Goal: Task Accomplishment & Management: Complete application form

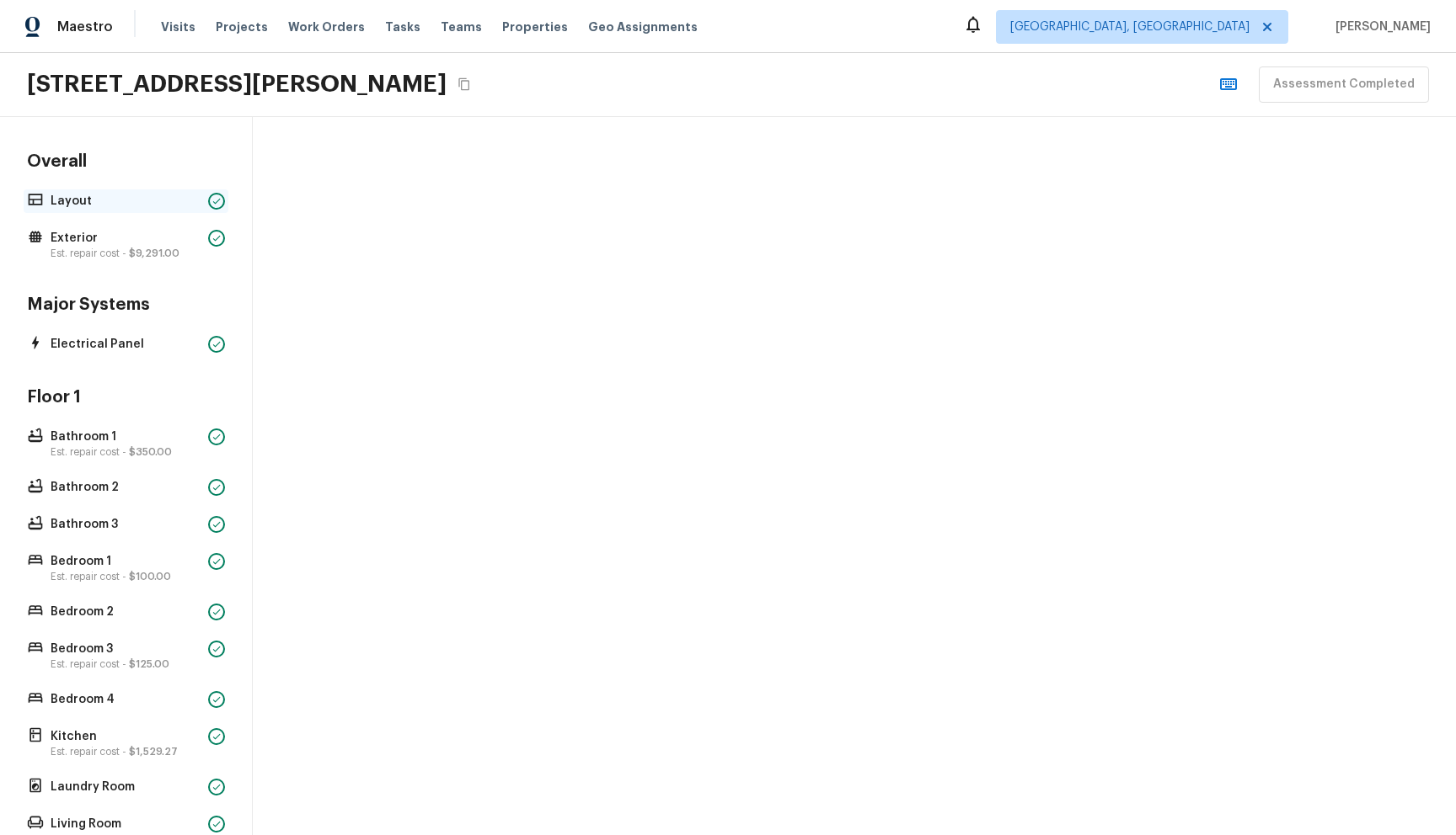
click at [107, 209] on div "Layout" at bounding box center [125, 201] width 205 height 23
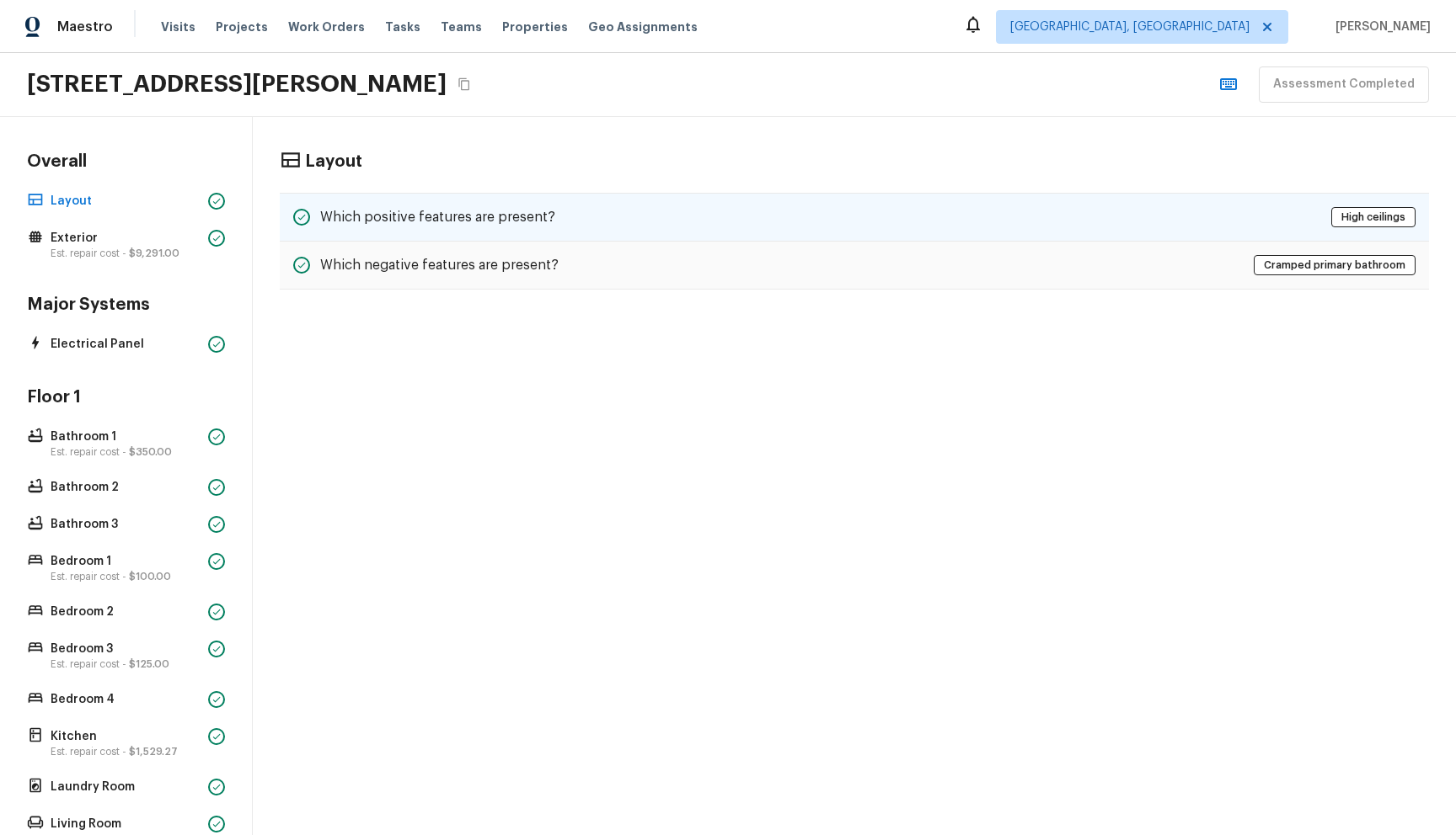
click at [579, 213] on div "Which positive features are present? High ceilings" at bounding box center [853, 216] width 1149 height 49
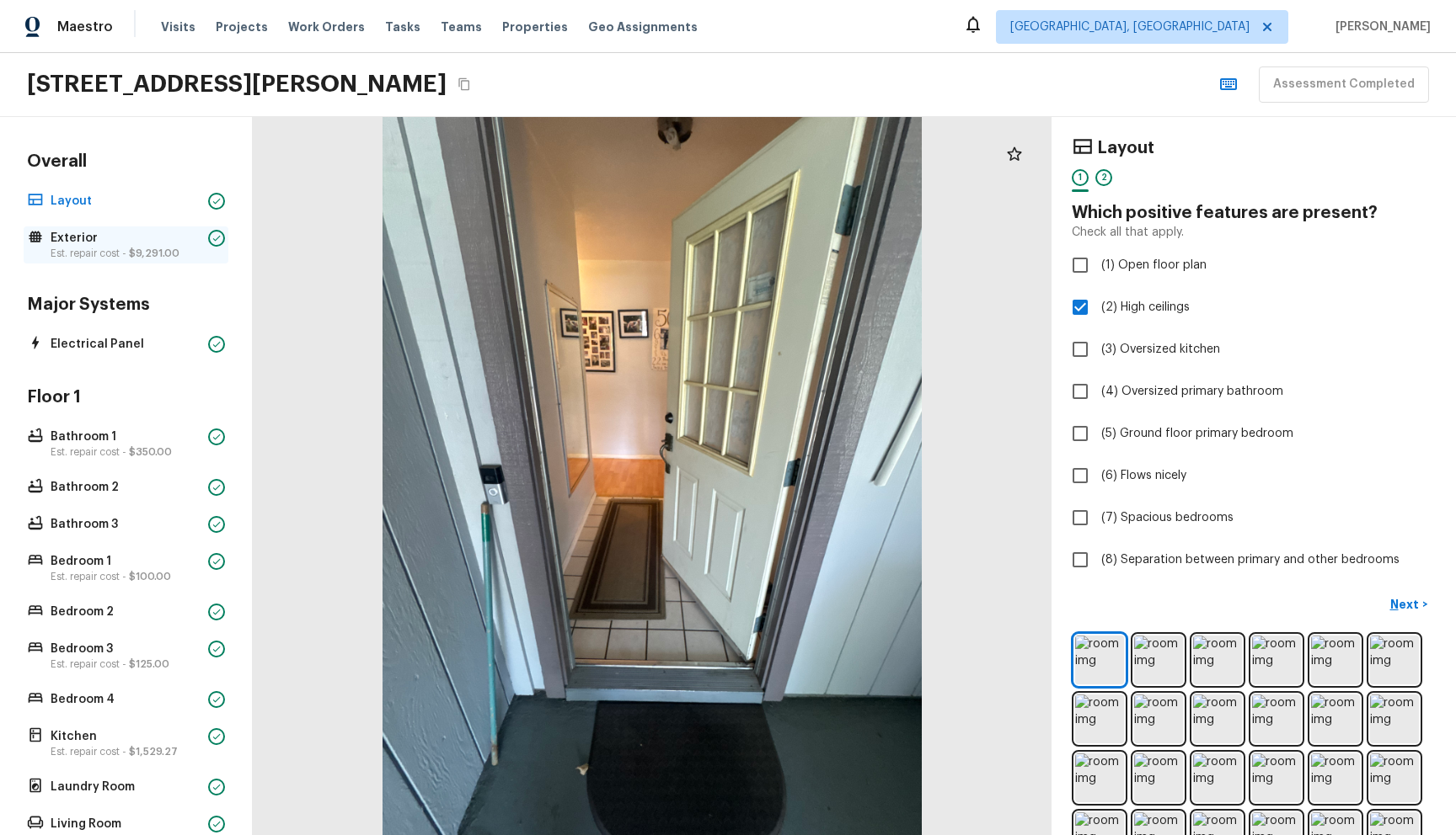
click at [123, 252] on p "Est. repair cost - $9,291.00" at bounding box center [125, 253] width 150 height 14
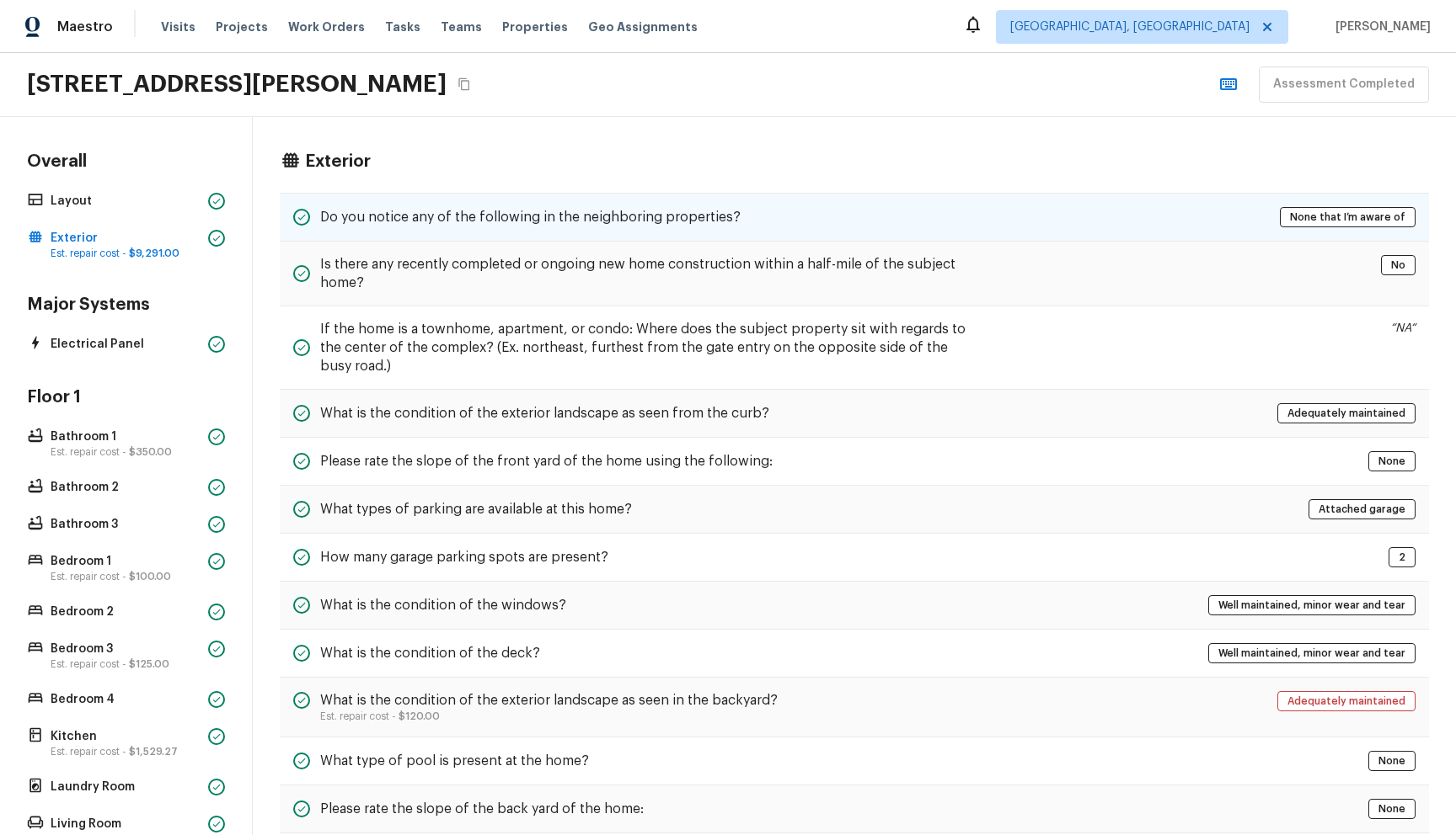
click at [511, 229] on div "Do you notice any of the following in the neighboring properties? None that I’m…" at bounding box center [853, 216] width 1149 height 49
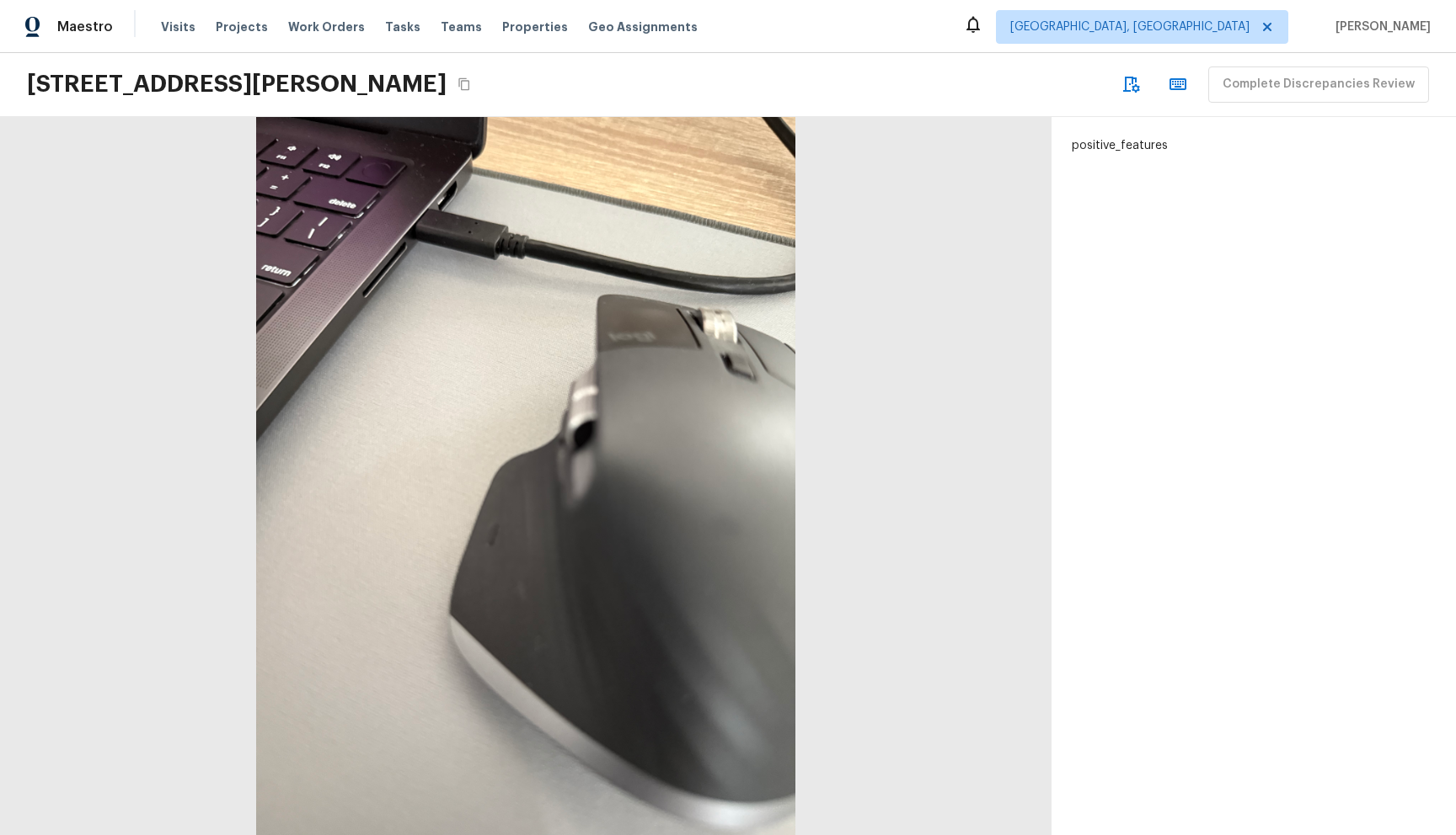
click at [1352, 369] on div "positive_features" at bounding box center [1253, 476] width 404 height 718
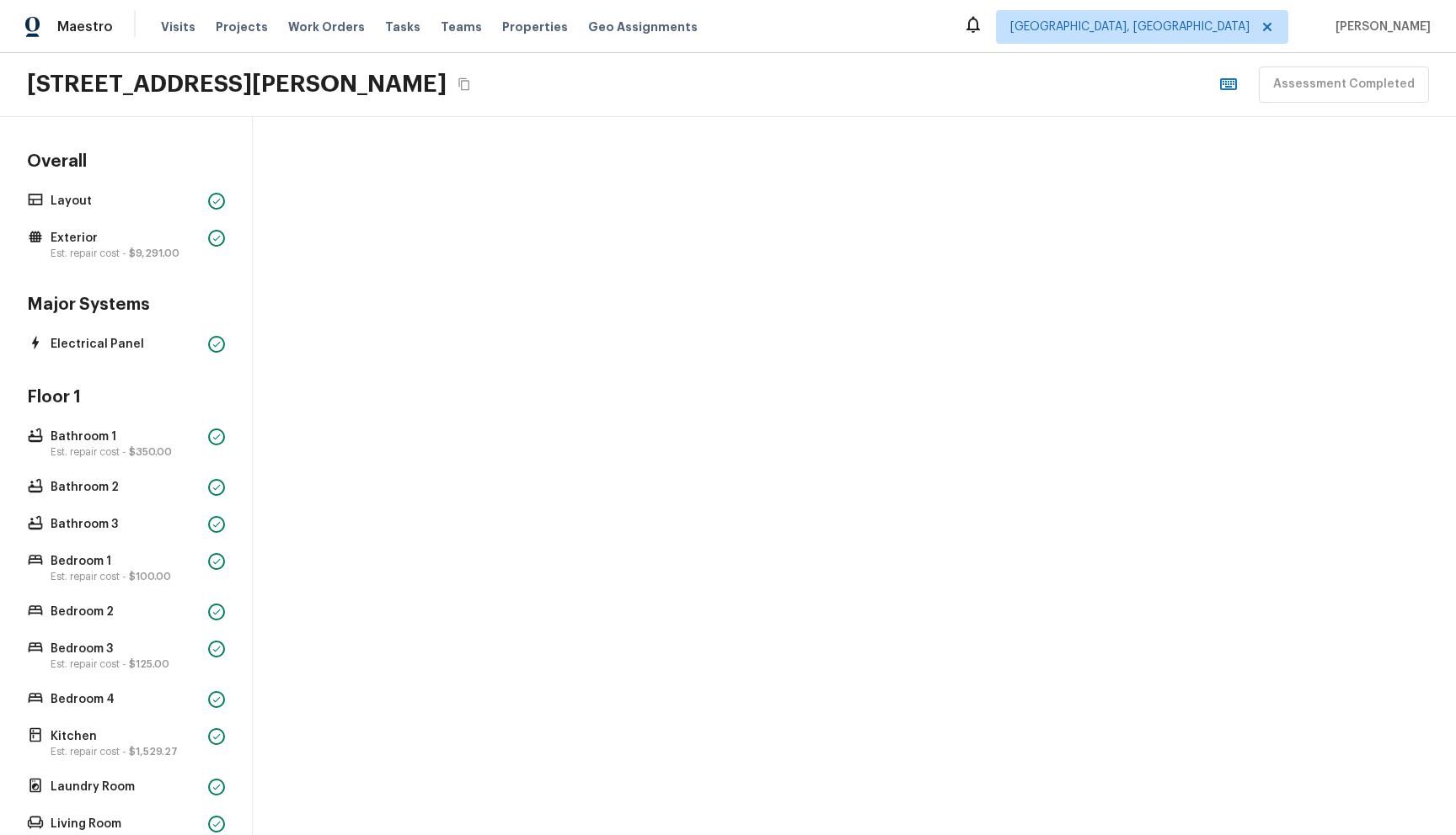
click at [1000, 279] on div at bounding box center [854, 476] width 1203 height 718
click at [1000, 279] on div at bounding box center [854, 476] width 1203 height 718
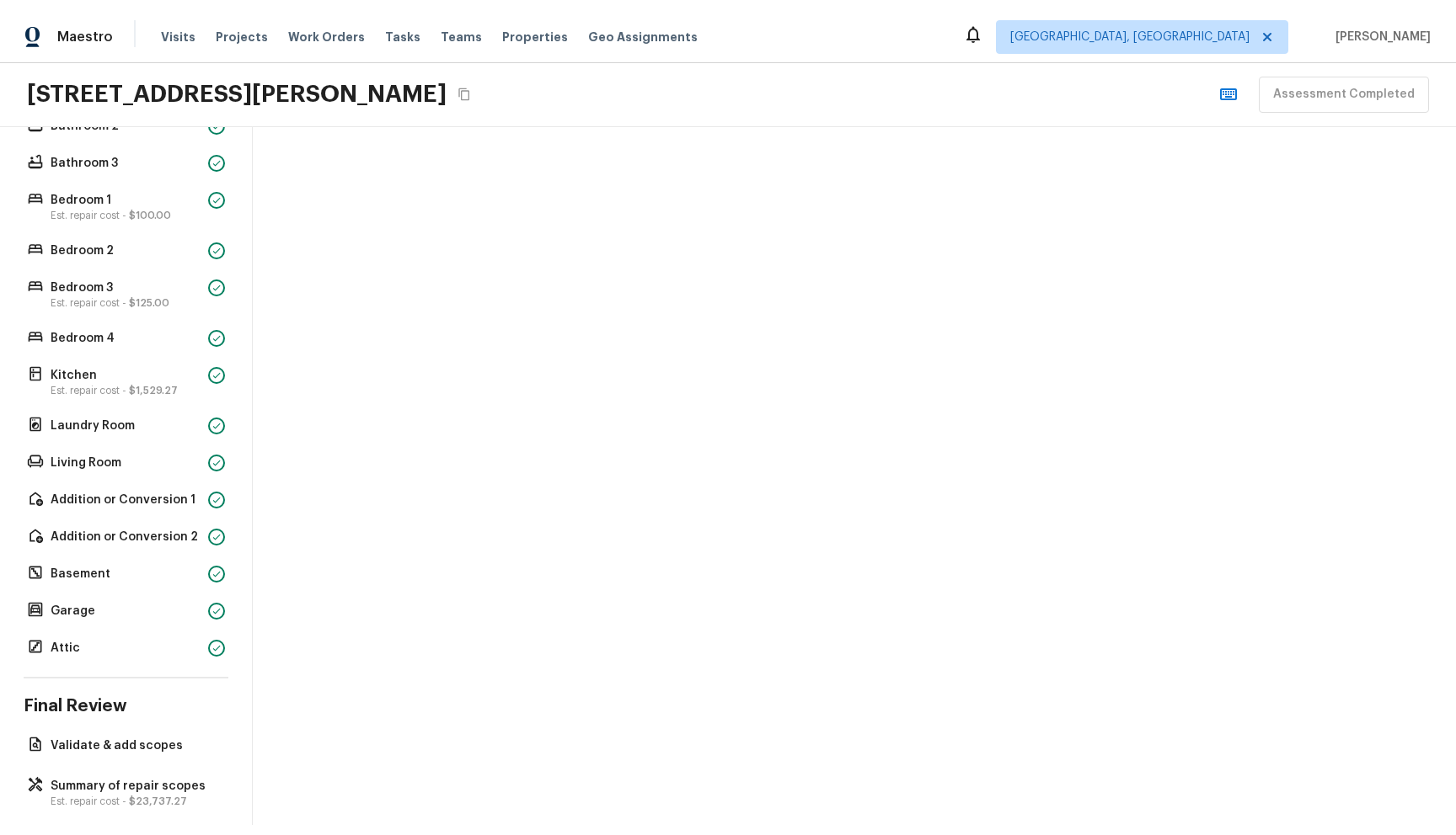
scroll to position [371, 0]
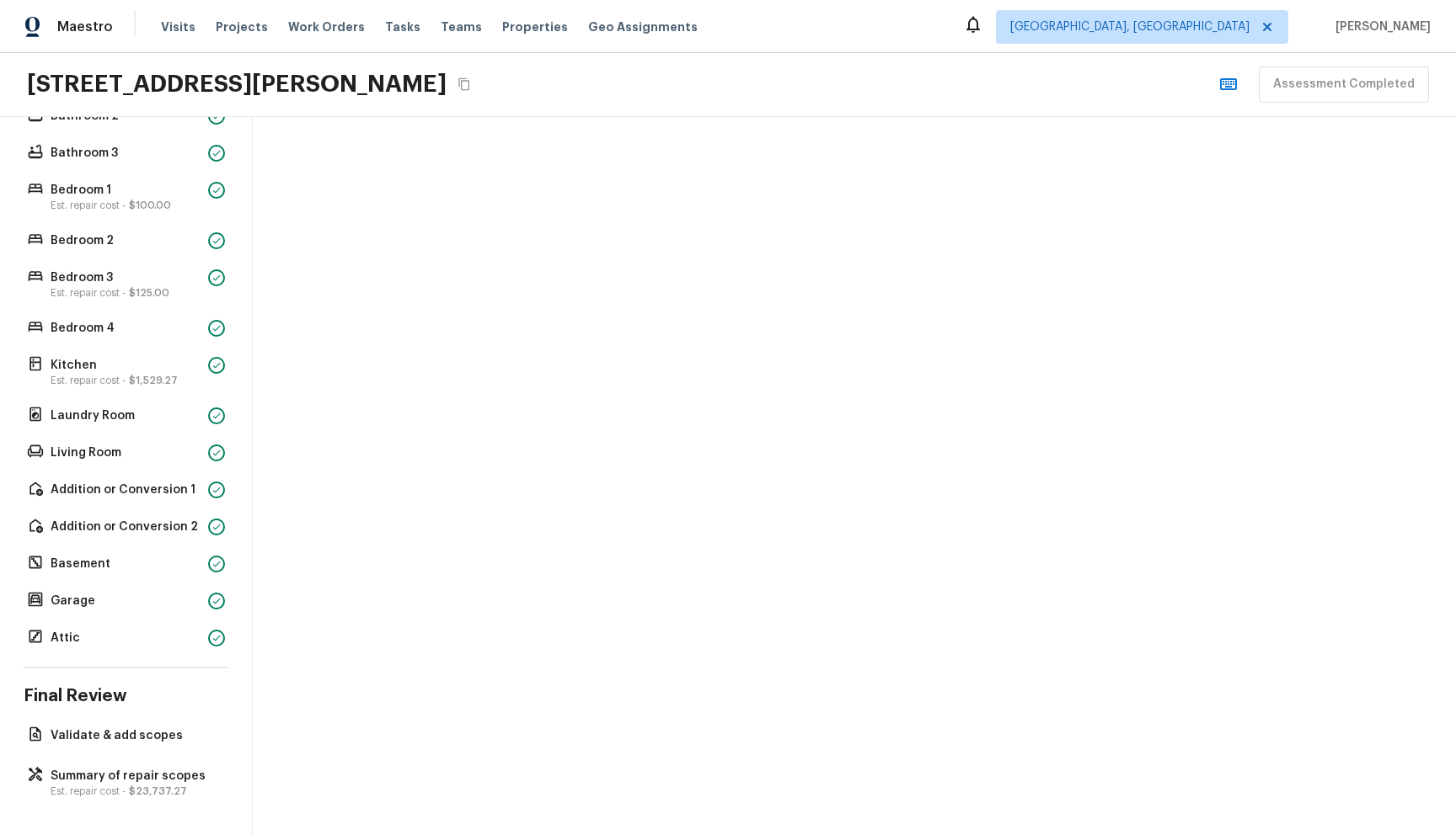
click at [760, 357] on div at bounding box center [854, 476] width 1203 height 718
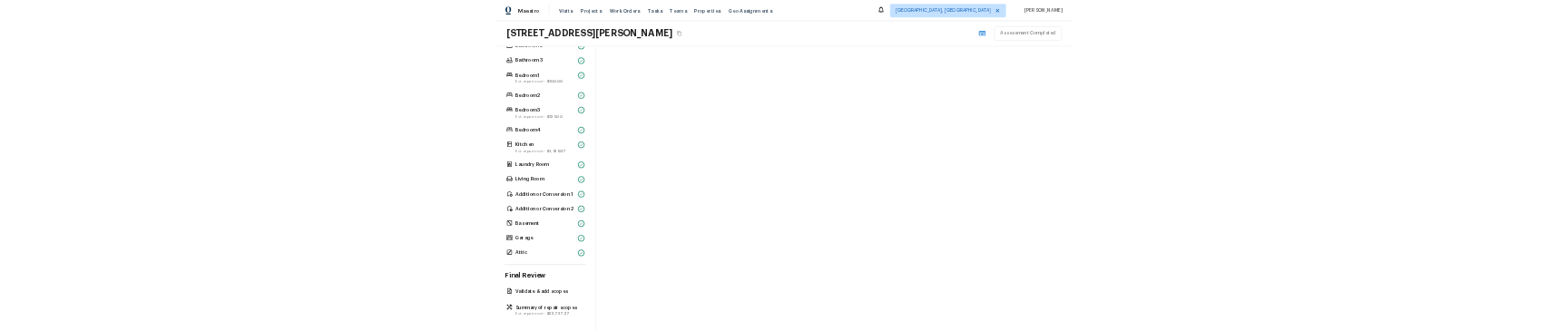
scroll to position [0, 0]
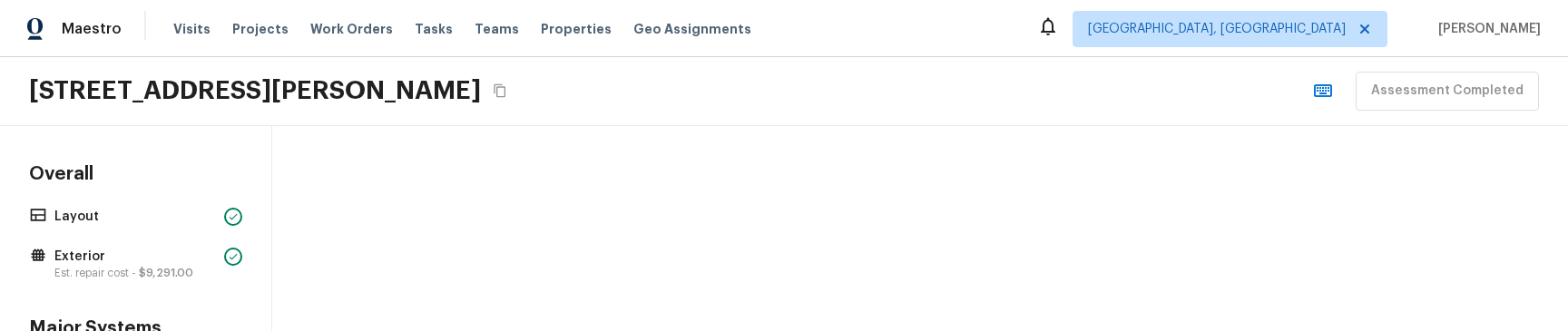
click at [832, 241] on div at bounding box center [920, 228] width 1296 height 205
click at [1033, 160] on div at bounding box center [920, 228] width 1296 height 205
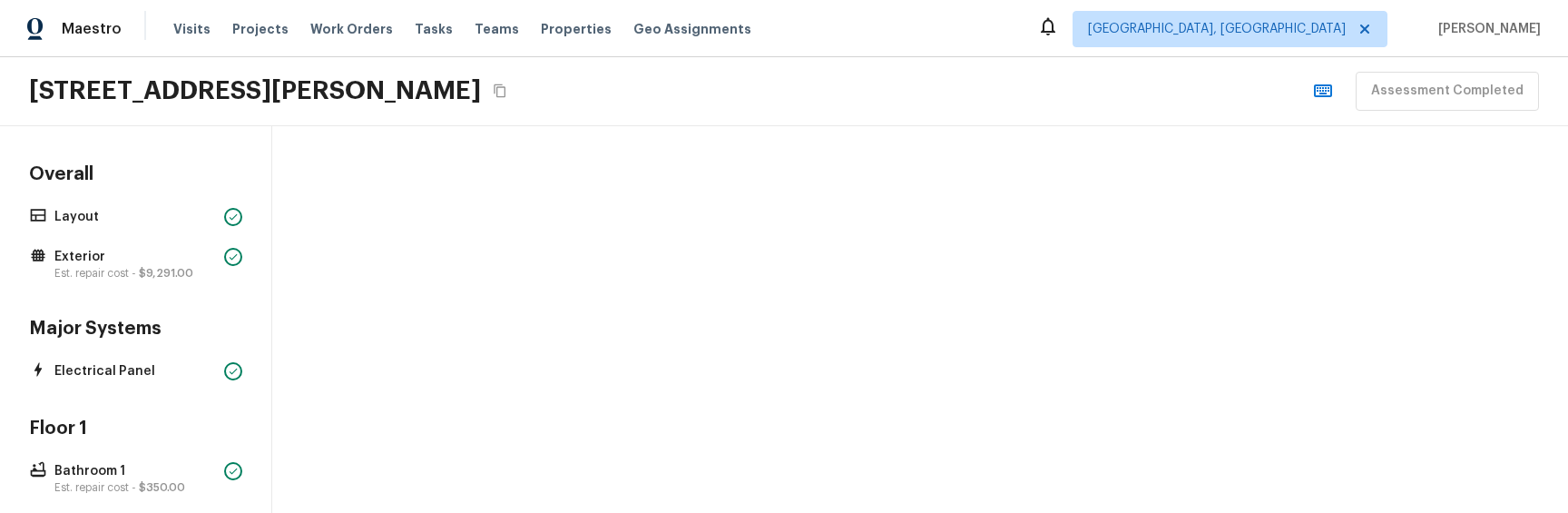
click at [942, 266] on div at bounding box center [920, 319] width 1296 height 387
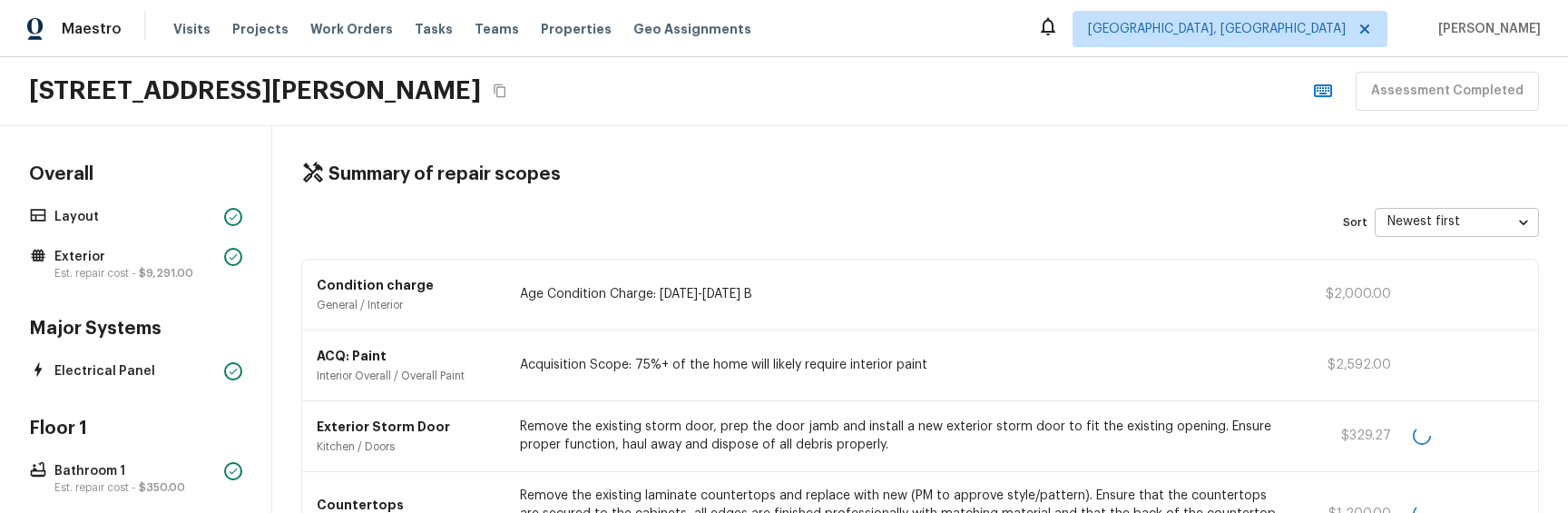
click at [958, 242] on div "Summary of repair scopes Sort Newest first newestFirst ​ Condition charge Gener…" at bounding box center [920, 319] width 1296 height 387
click at [941, 134] on div "Summary of repair scopes Sort Newest first newestFirst ​ Condition charge Gener…" at bounding box center [920, 319] width 1296 height 387
click at [1156, 512] on html "Maestro Visits Projects Work Orders Tasks Teams Properties Geo Assignments [GEO…" at bounding box center [784, 256] width 1568 height 513
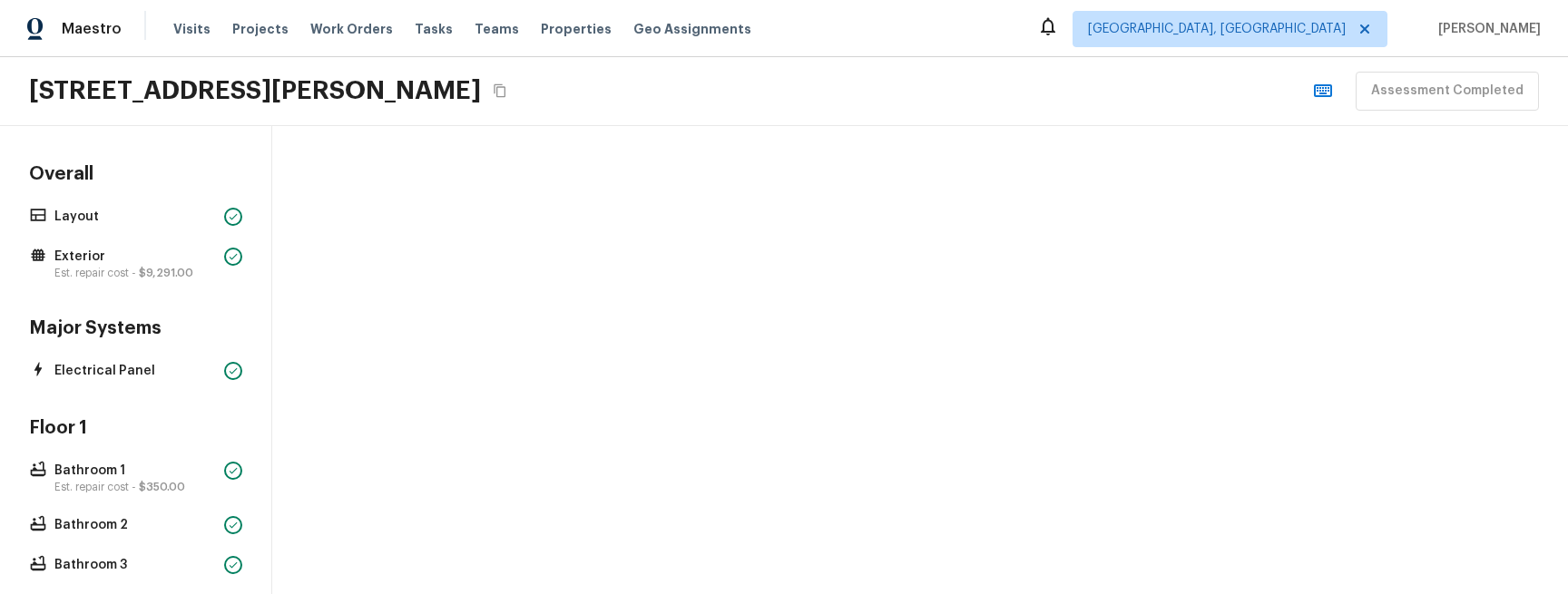
click at [988, 212] on div at bounding box center [920, 360] width 1296 height 468
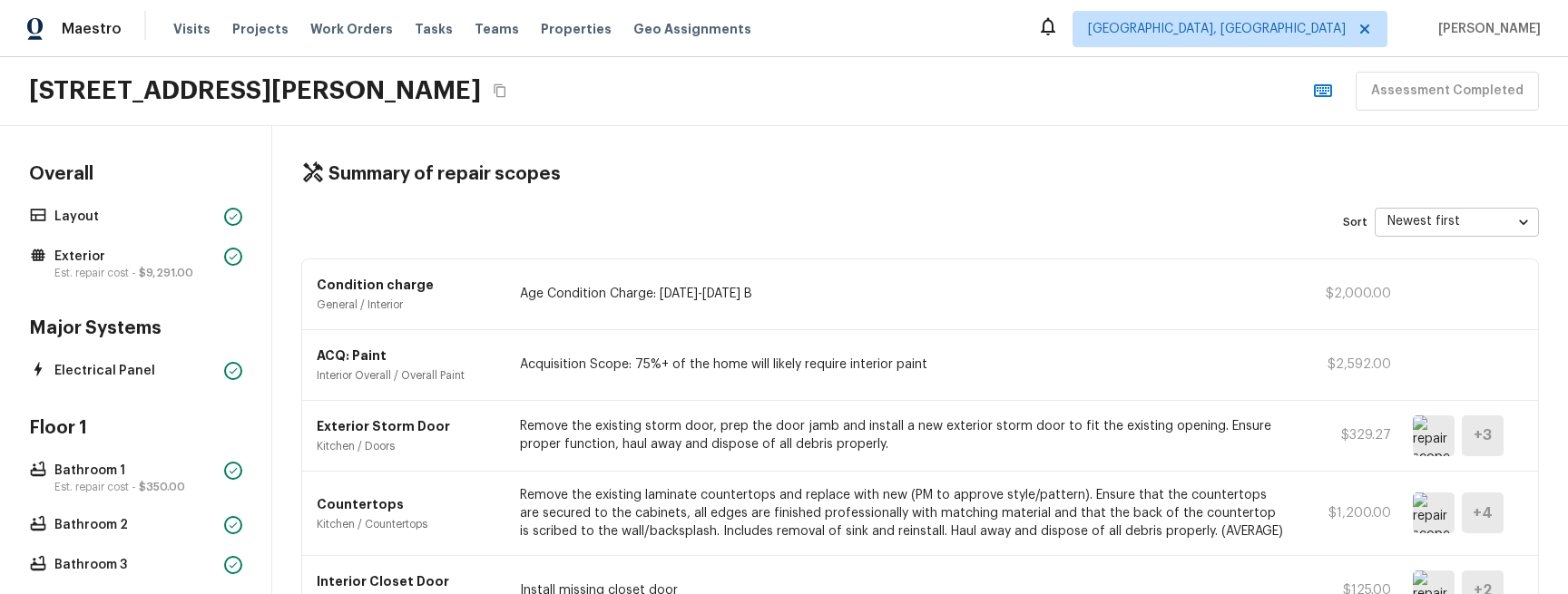
click at [1009, 153] on div "Summary of repair scopes Sort Newest first newestFirst ​ Condition charge Gener…" at bounding box center [920, 360] width 1296 height 468
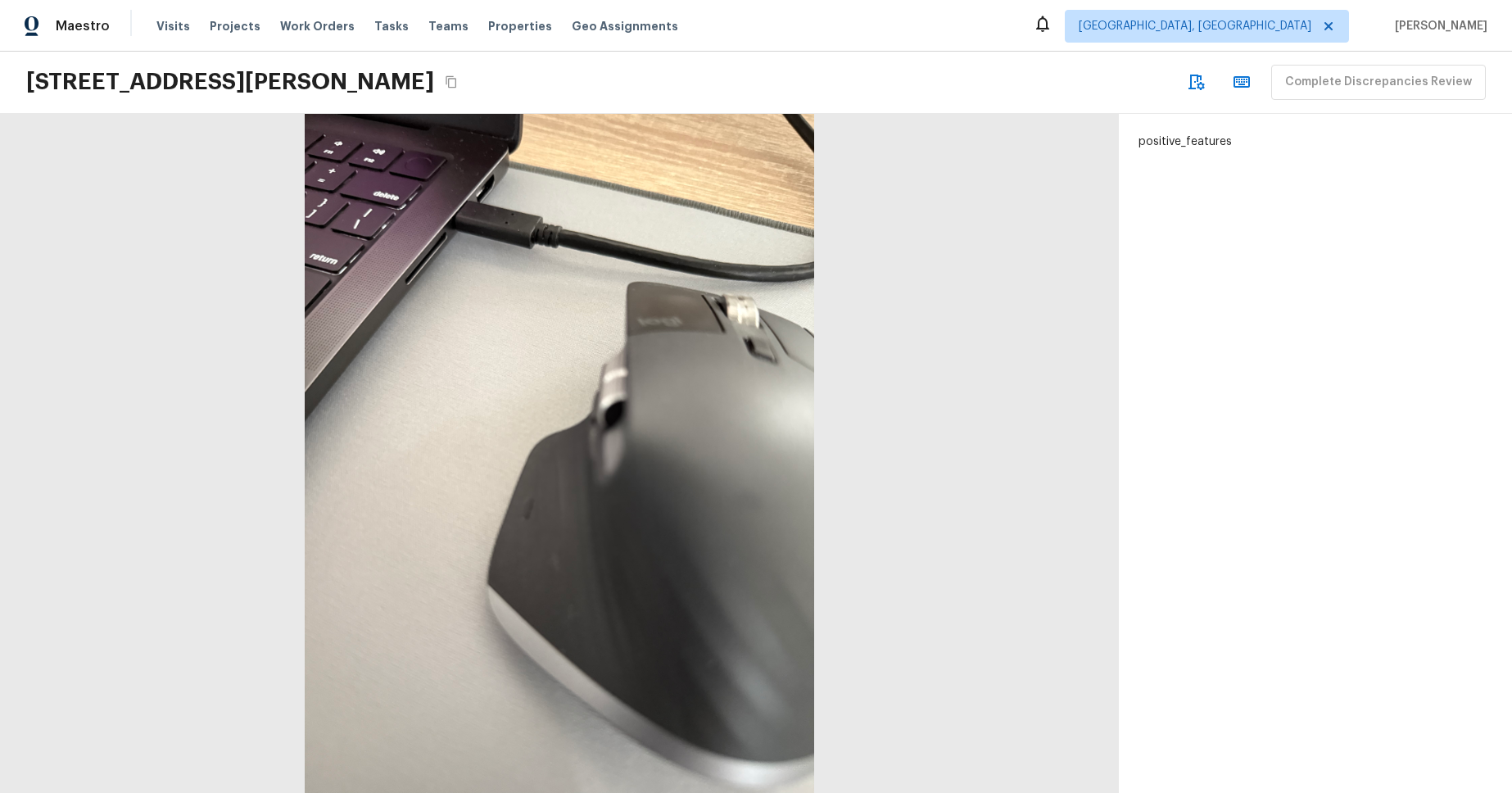
click at [1137, 231] on div "positive_features" at bounding box center [1316, 453] width 393 height 679
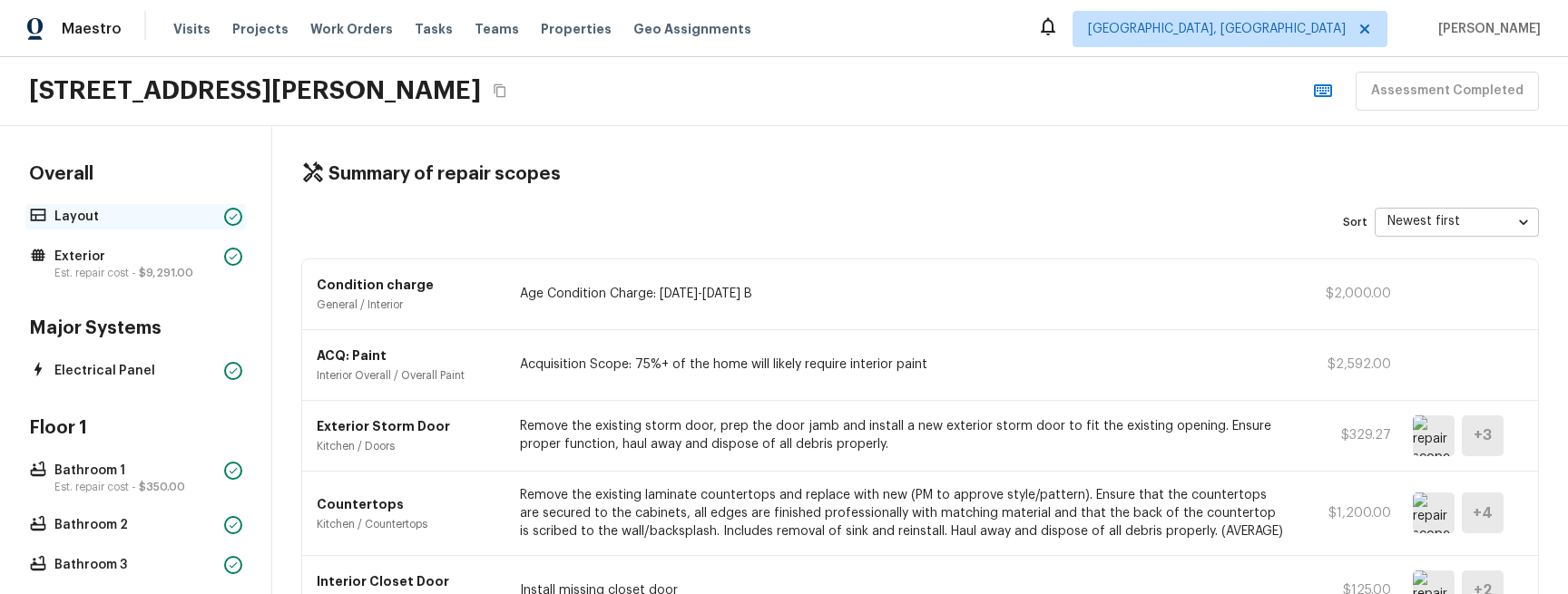
click at [157, 218] on p "Layout" at bounding box center [135, 217] width 162 height 19
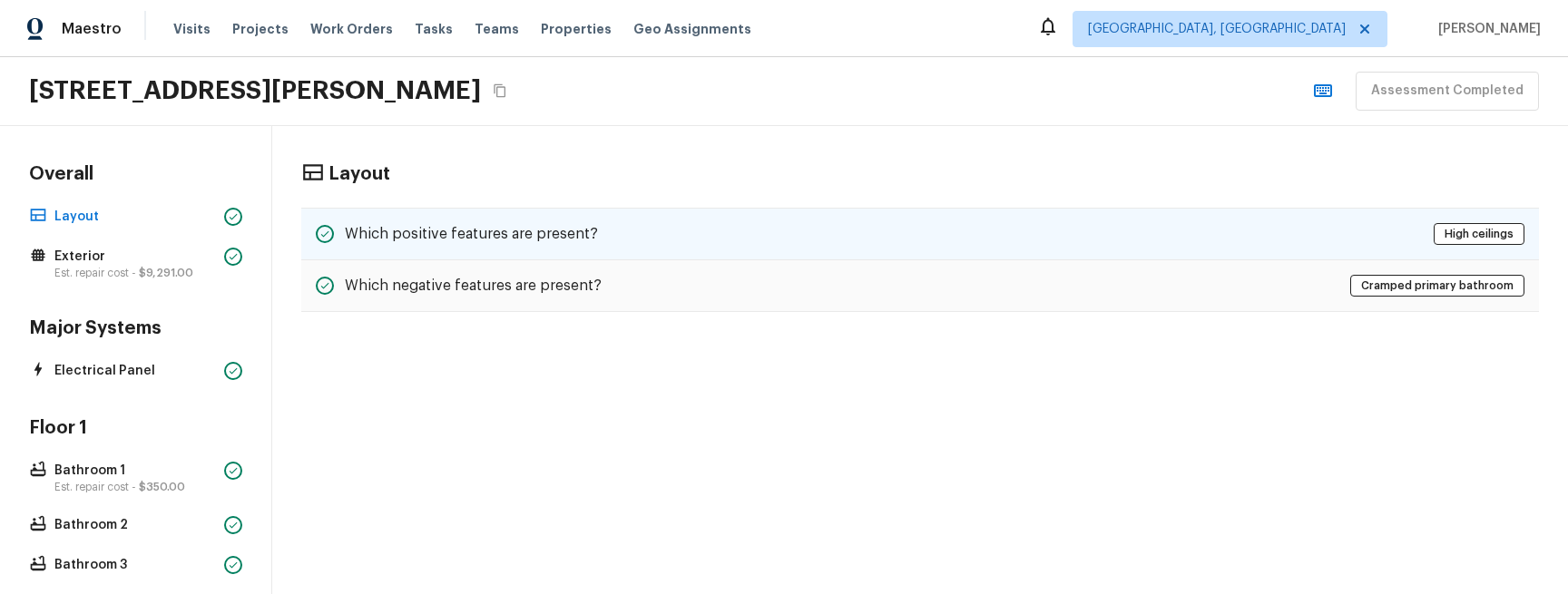
click at [479, 238] on h5 "Which positive features are present?" at bounding box center [470, 234] width 253 height 20
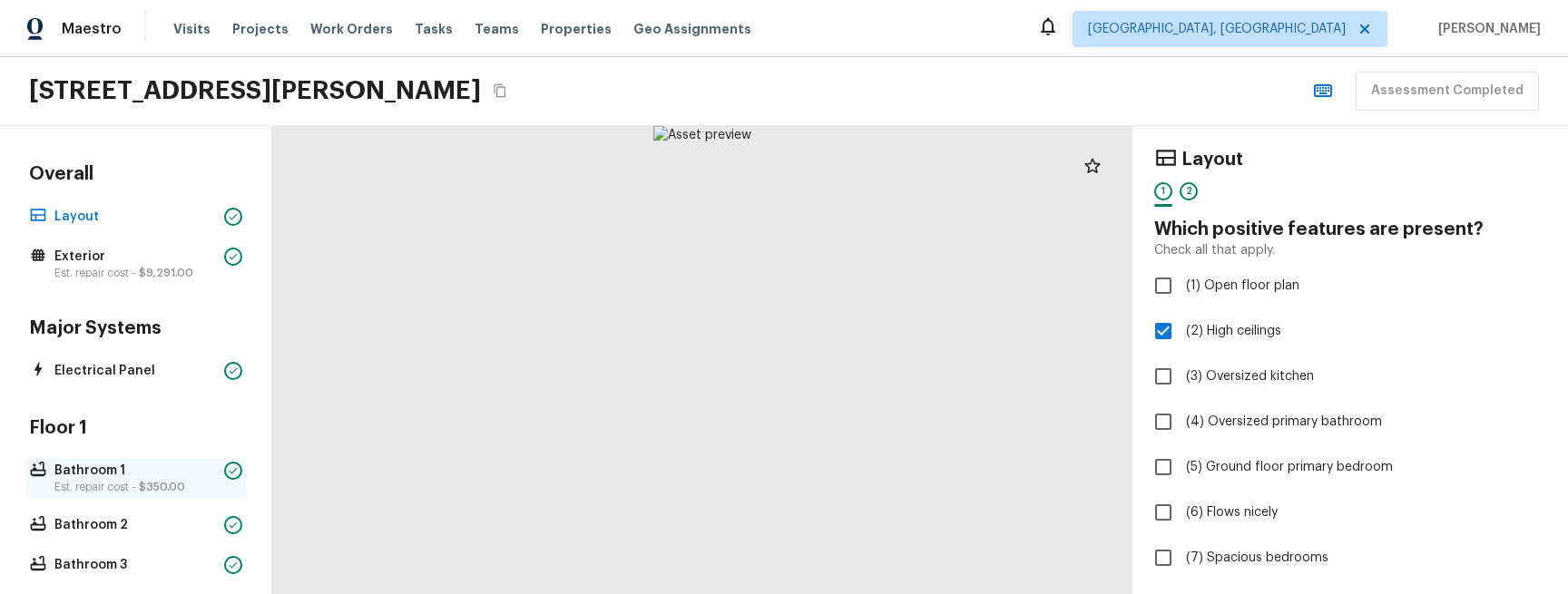
click at [131, 473] on p "Bathroom 1" at bounding box center [135, 471] width 162 height 19
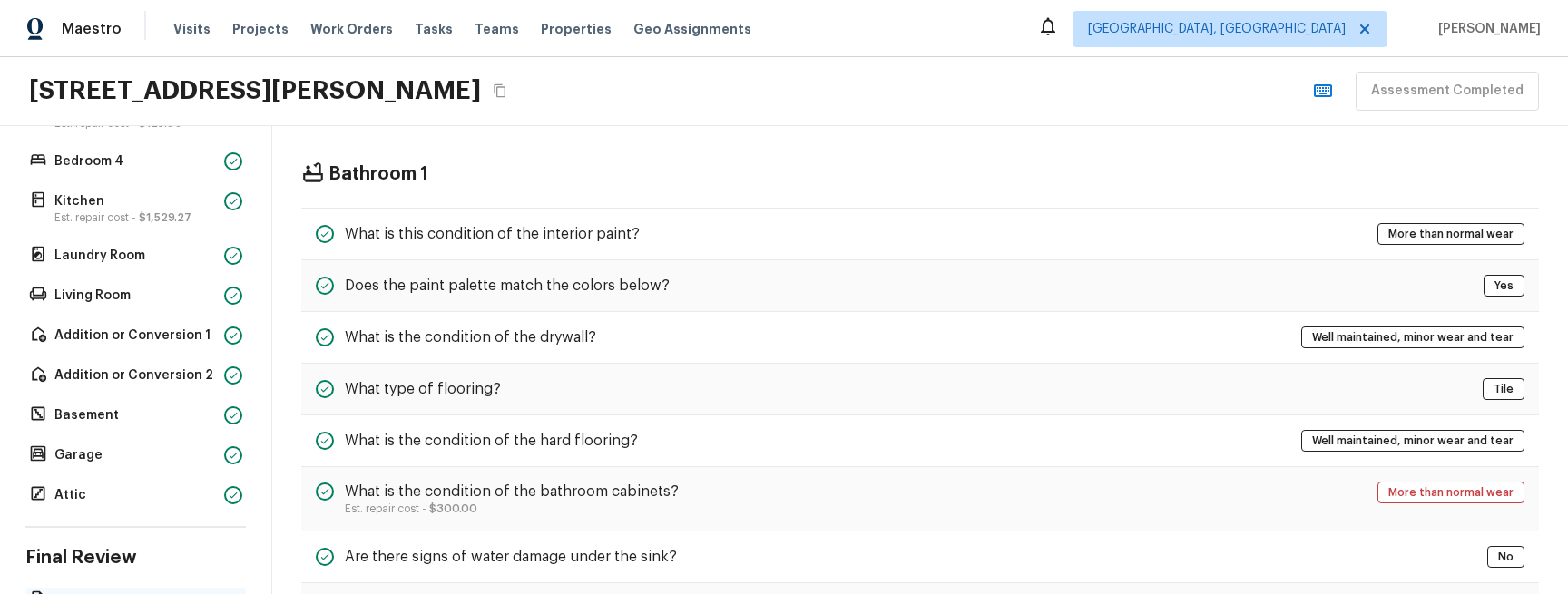
scroll to position [706, 0]
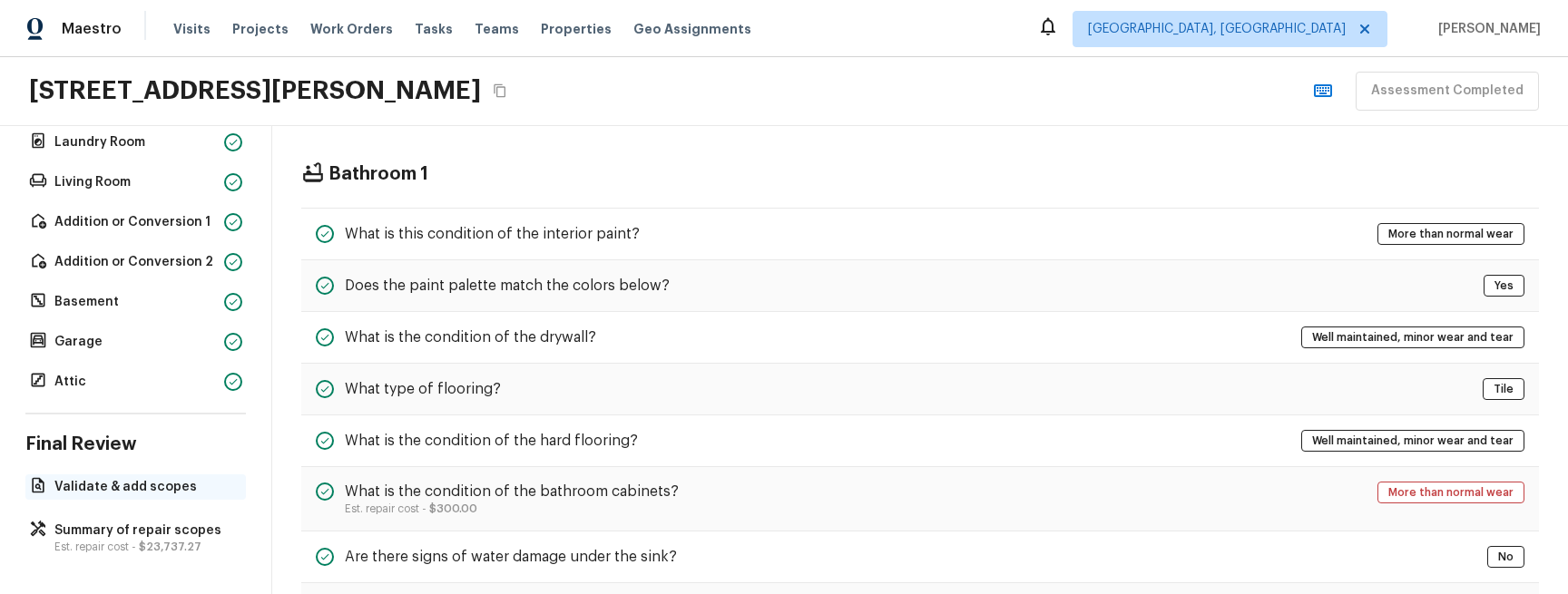
click at [123, 481] on p "Validate & add scopes" at bounding box center [144, 488] width 180 height 19
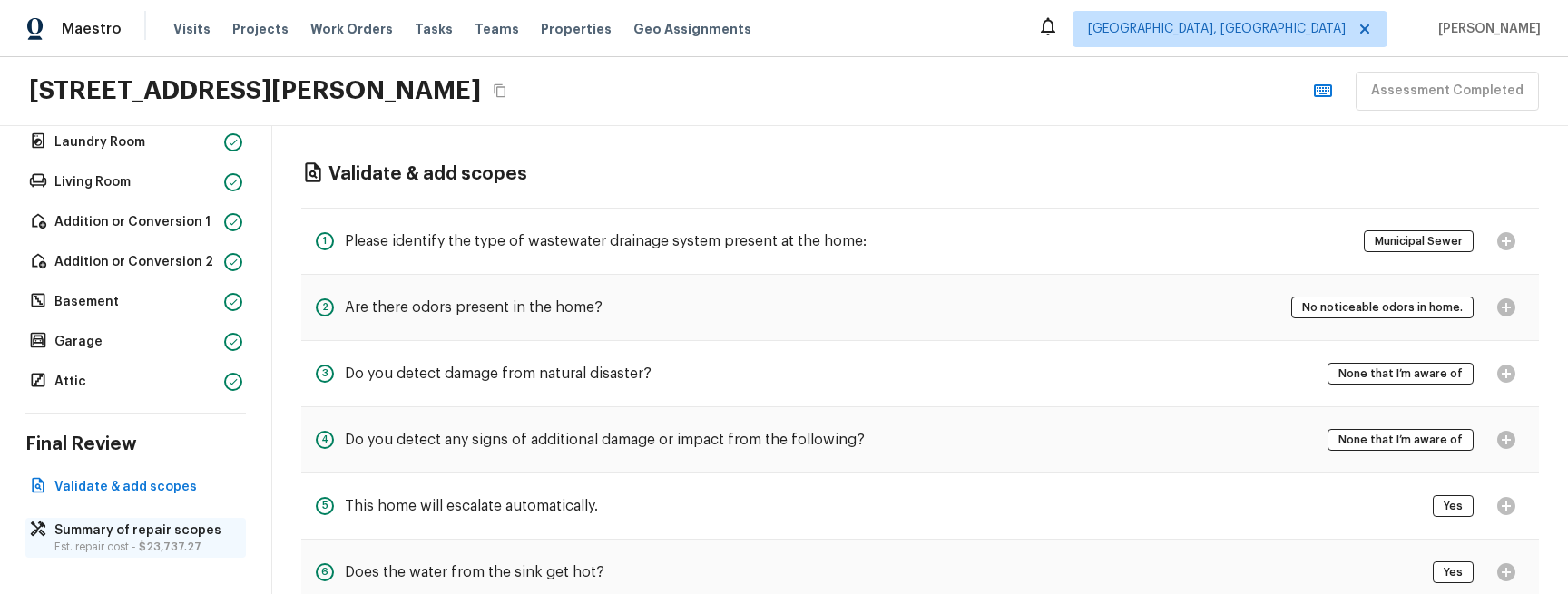
click at [148, 524] on p "Summary of repair scopes" at bounding box center [144, 531] width 180 height 19
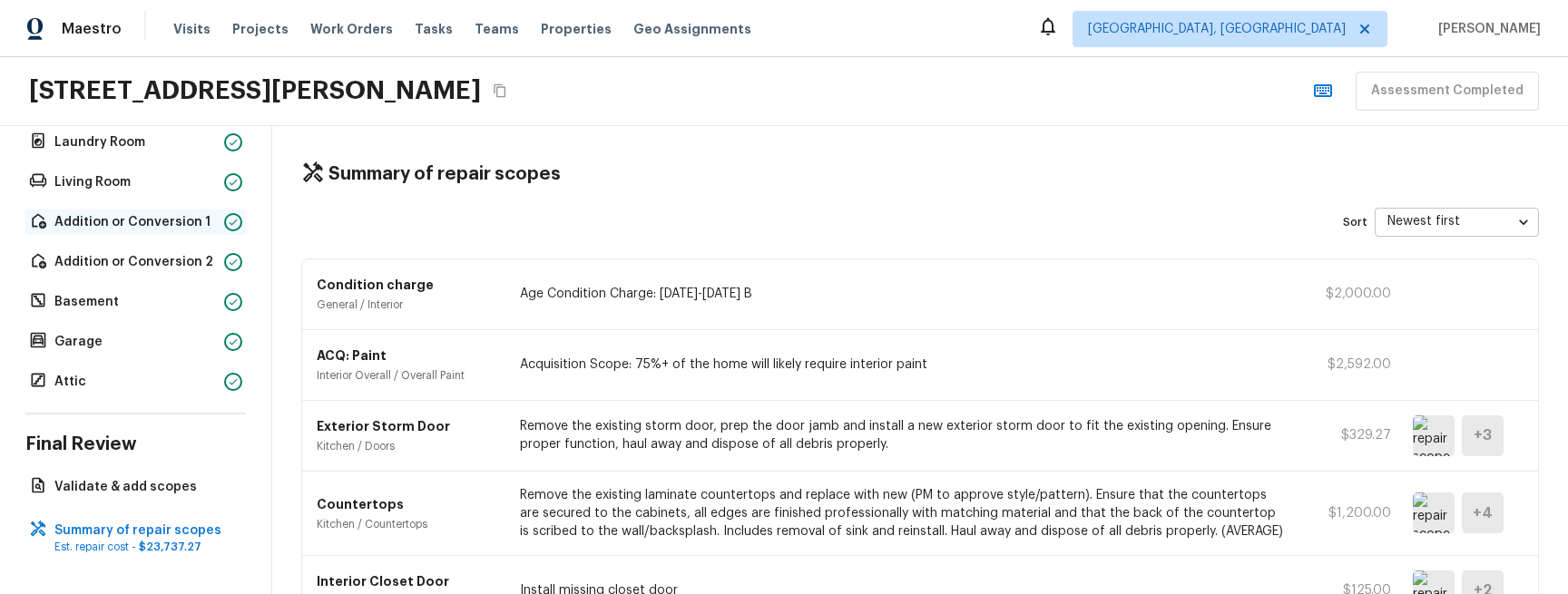
click at [160, 207] on div "Floor 1 Bathroom 1 Est. repair cost - $350.00 Bathroom 2 Bathroom 3 Bedroom 1 E…" at bounding box center [135, 52] width 220 height 684
drag, startPoint x: 160, startPoint y: 224, endPoint x: 180, endPoint y: 229, distance: 20.6
click at [160, 224] on p "Addition or Conversion 1" at bounding box center [135, 222] width 162 height 19
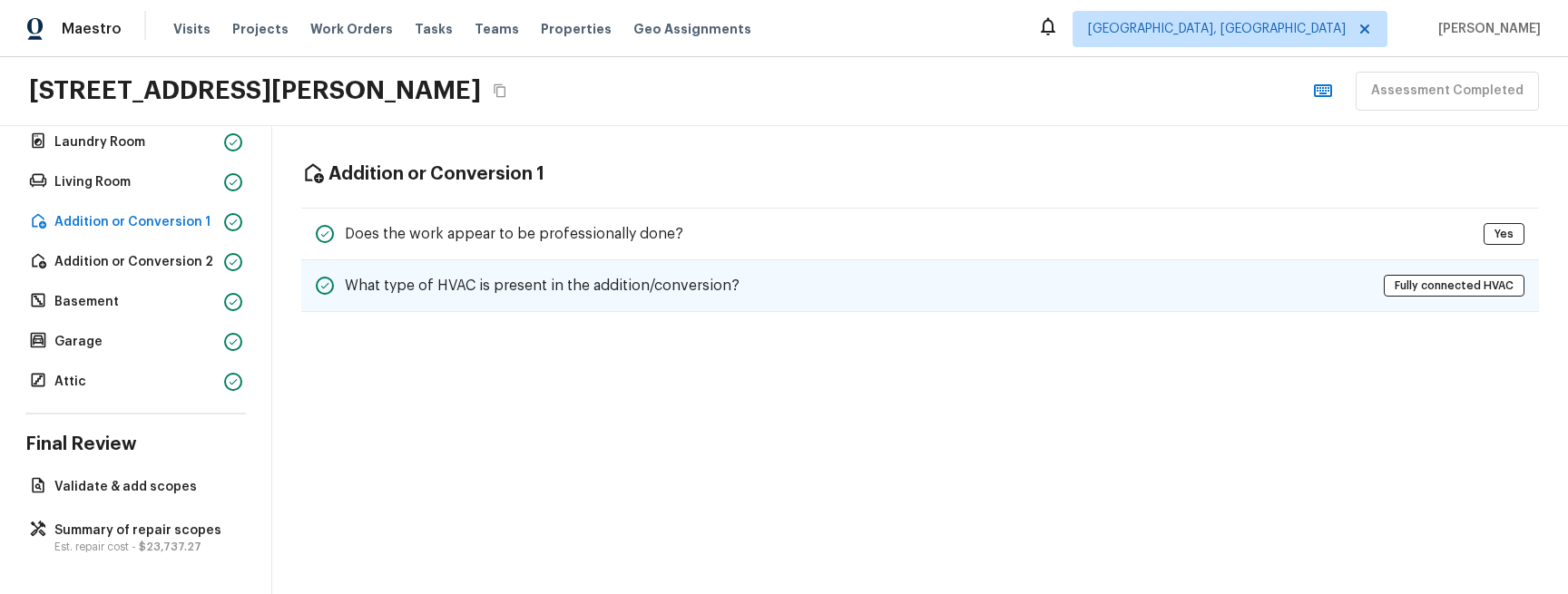
click at [600, 288] on h5 "What type of HVAC is present in the addition/conversion?" at bounding box center [541, 286] width 394 height 20
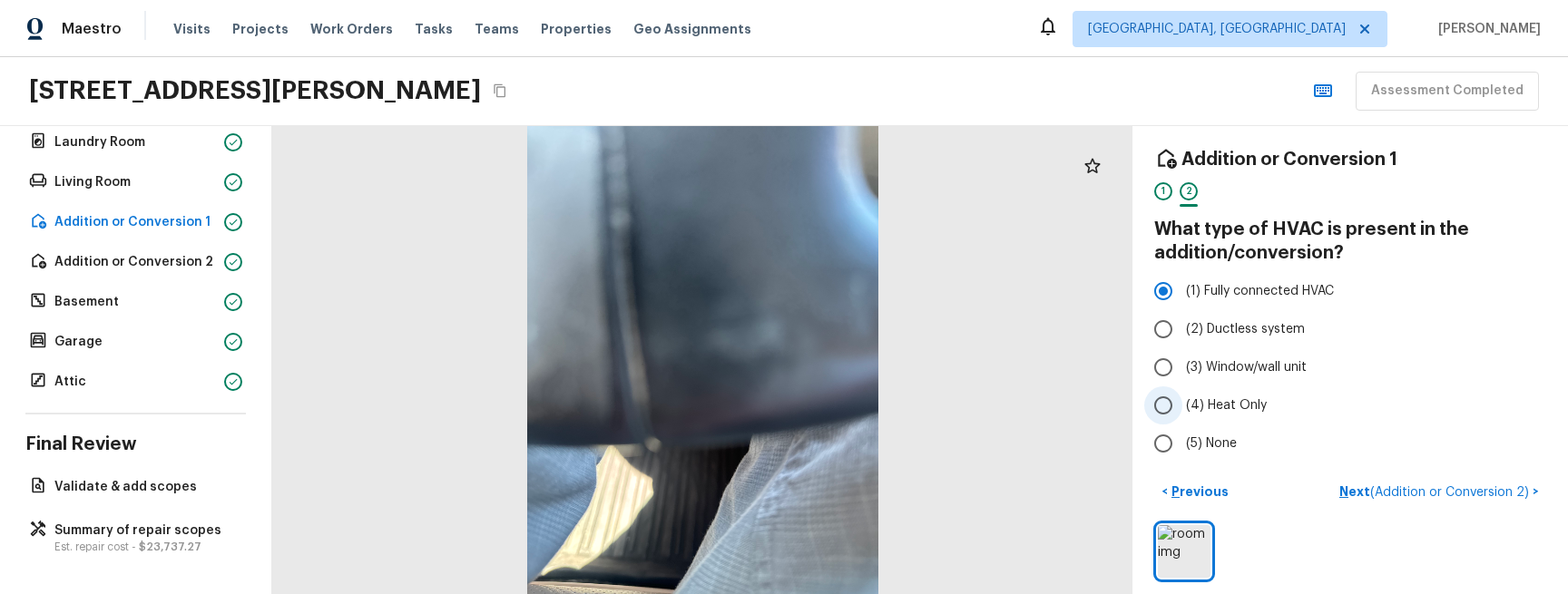
click at [1375, 418] on label "(4) Heat Only" at bounding box center [1338, 405] width 388 height 38
click at [1182, 418] on input "(4) Heat Only" at bounding box center [1163, 405] width 38 height 38
radio input "true"
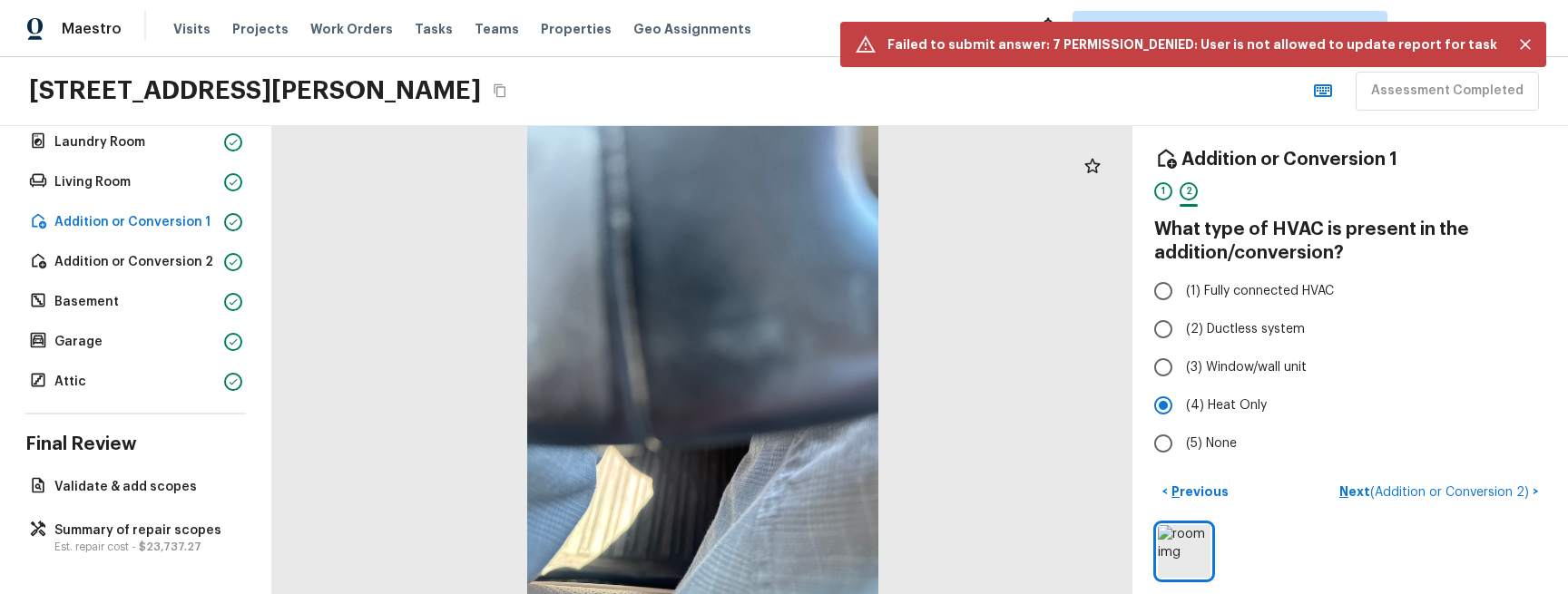
click at [1395, 498] on p "Next ( Addition or Conversion 2 )" at bounding box center [1436, 491] width 193 height 19
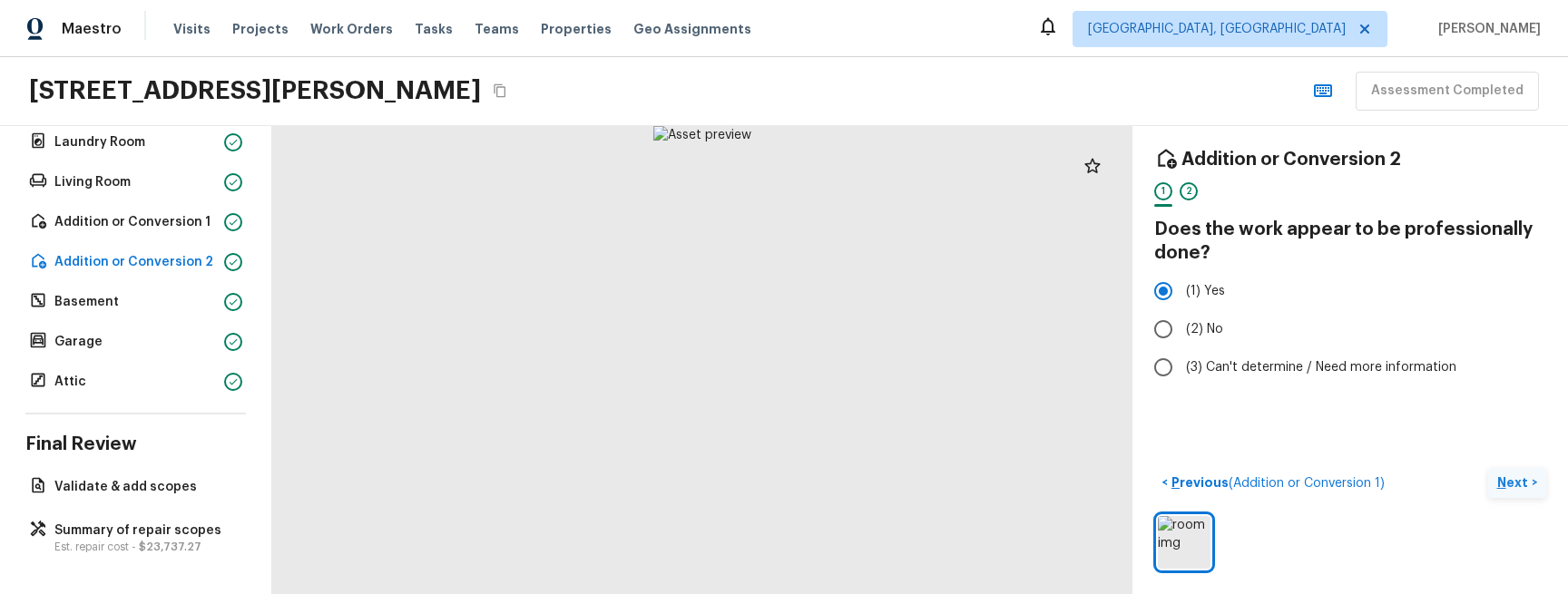
click at [1512, 480] on p "Next" at bounding box center [1513, 483] width 34 height 19
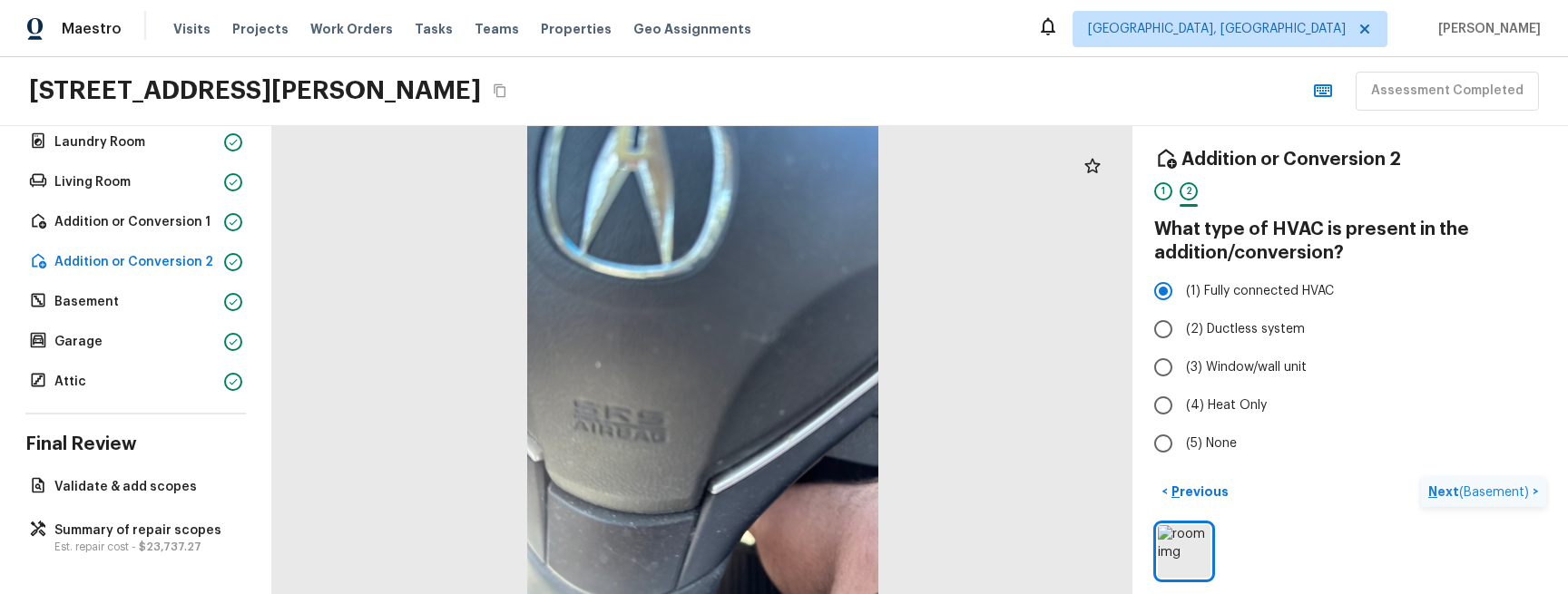
click at [1513, 487] on span "( Basement )" at bounding box center [1493, 492] width 69 height 13
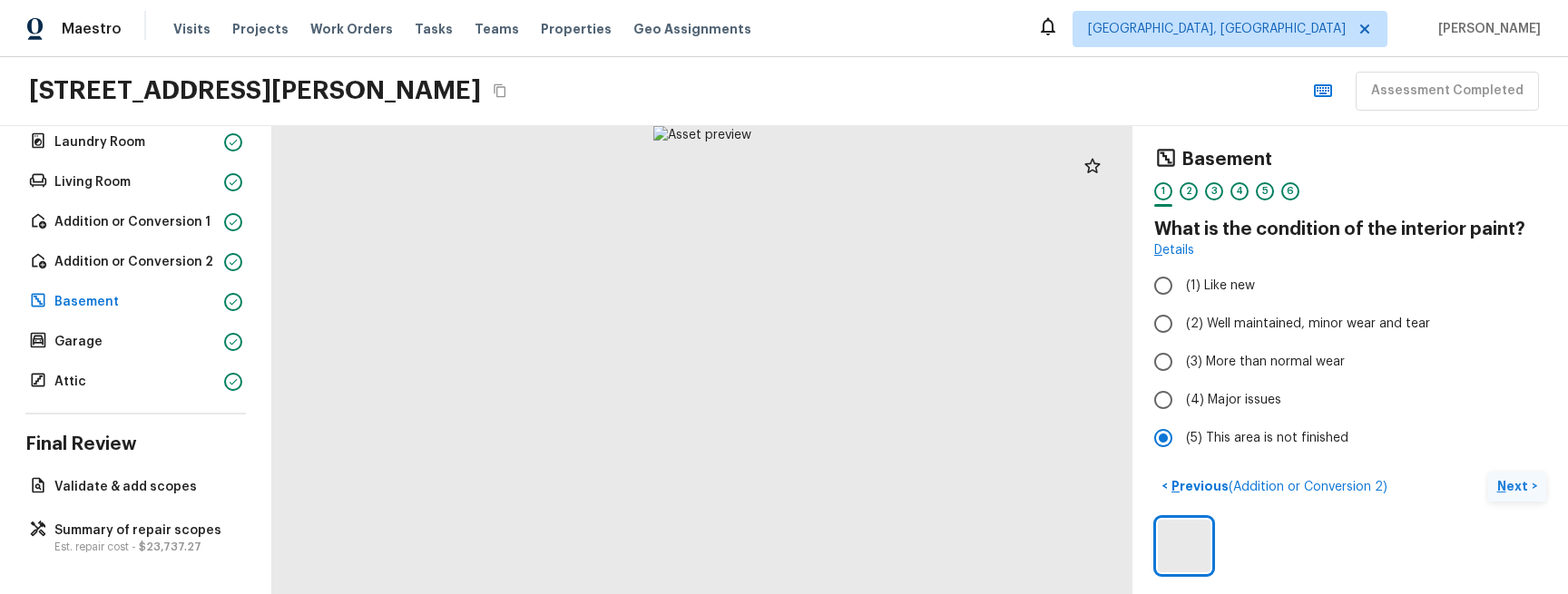
click at [1511, 482] on p "Next" at bounding box center [1513, 487] width 34 height 19
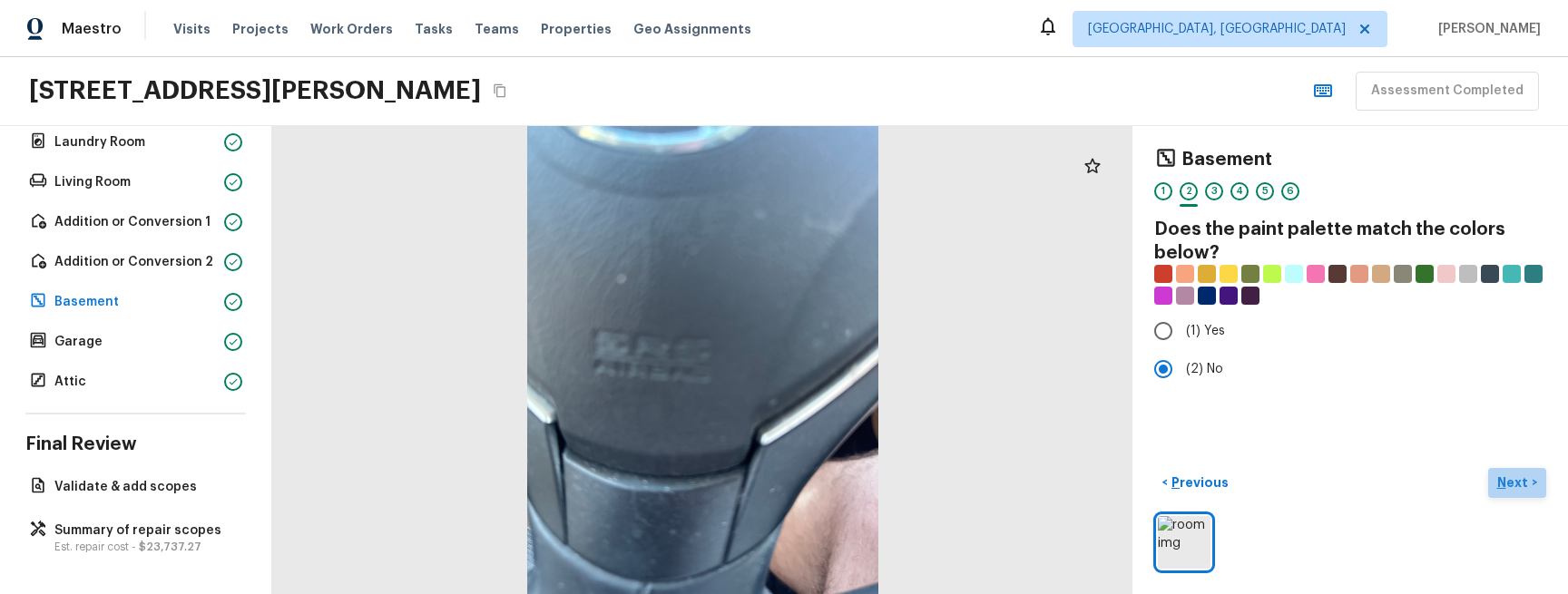
click at [1511, 482] on p "Next" at bounding box center [1513, 483] width 34 height 19
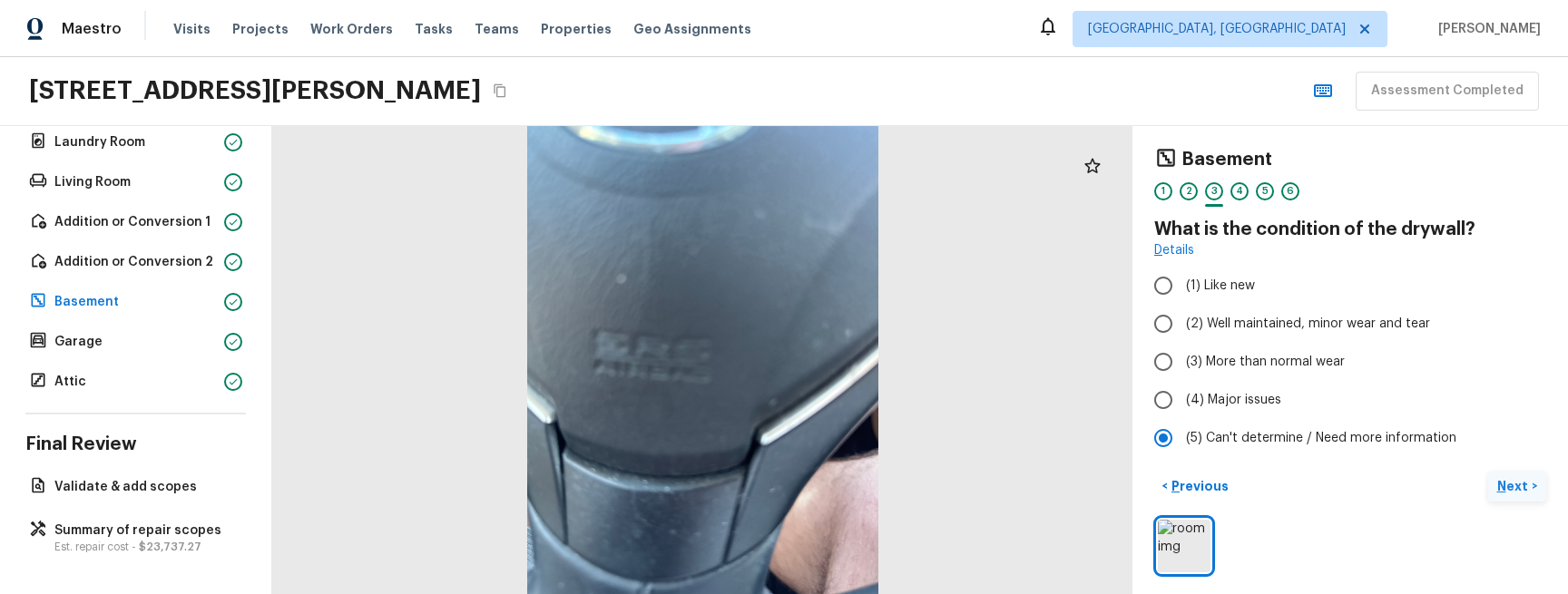
click at [1511, 482] on p "Next" at bounding box center [1513, 487] width 34 height 19
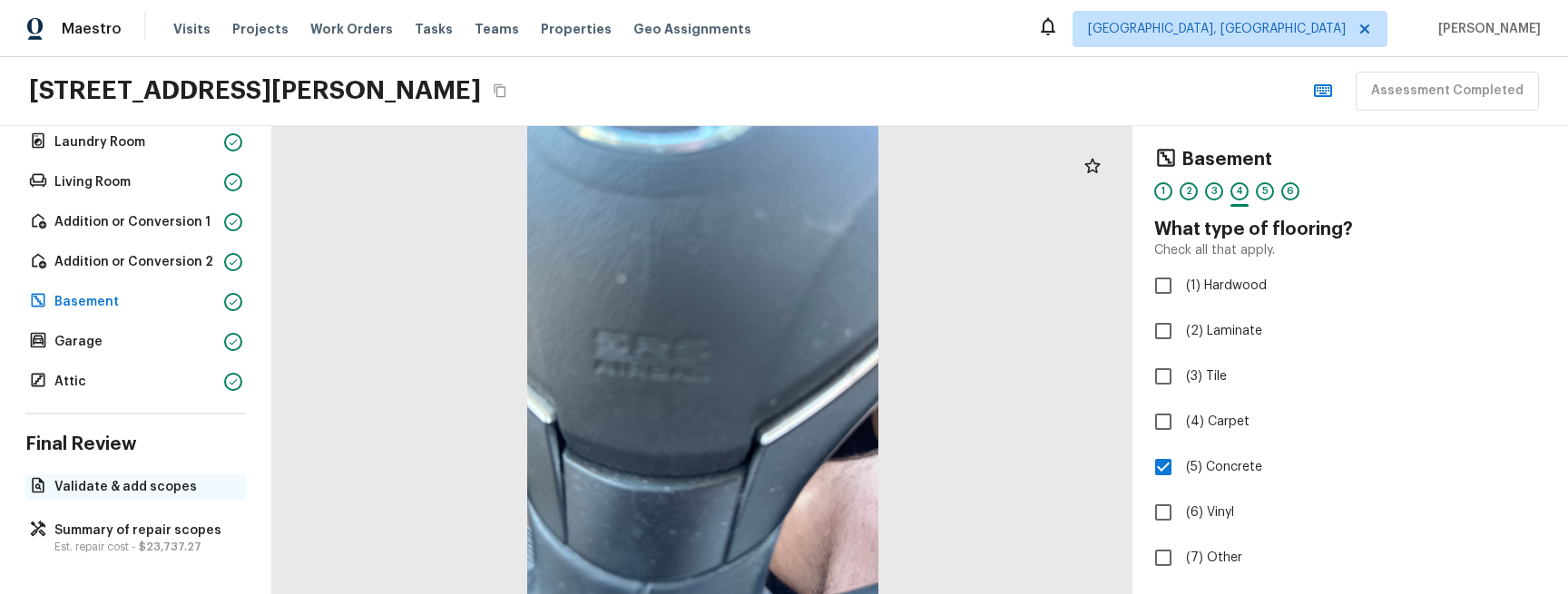
click at [129, 486] on p "Validate & add scopes" at bounding box center [144, 488] width 180 height 19
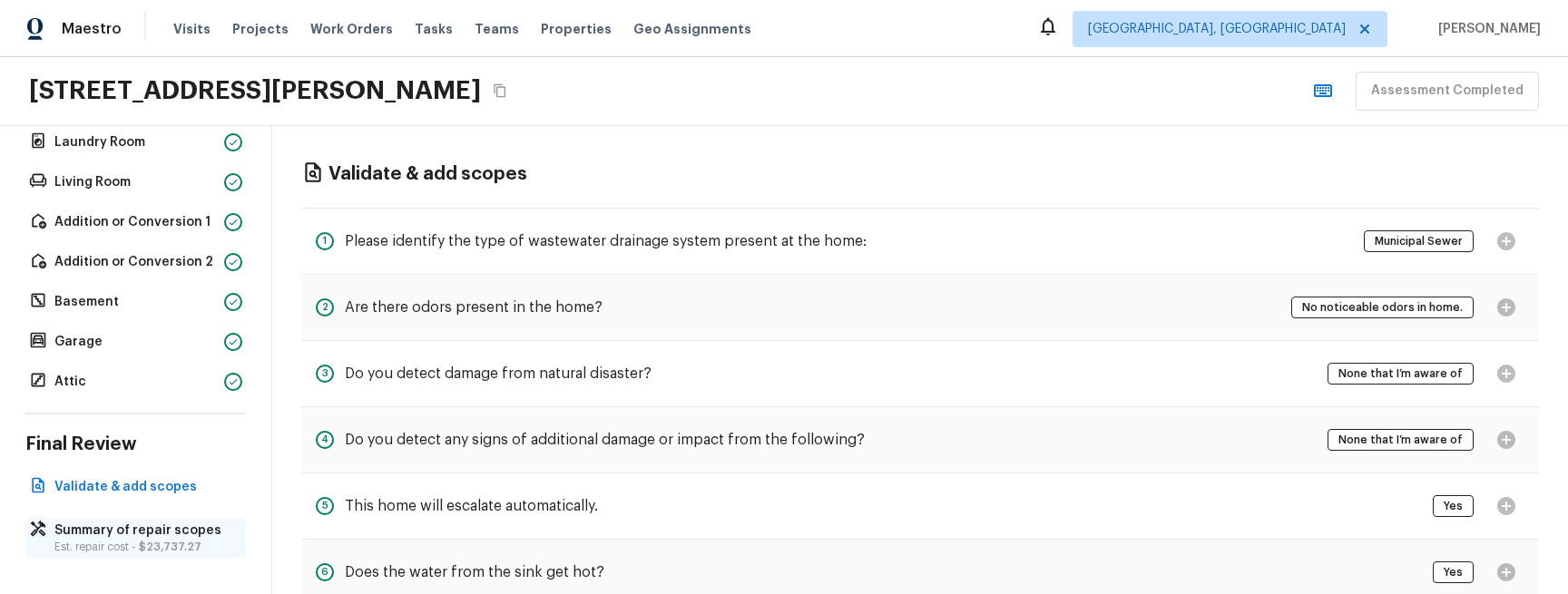
click at [159, 532] on p "Summary of repair scopes" at bounding box center [144, 531] width 180 height 19
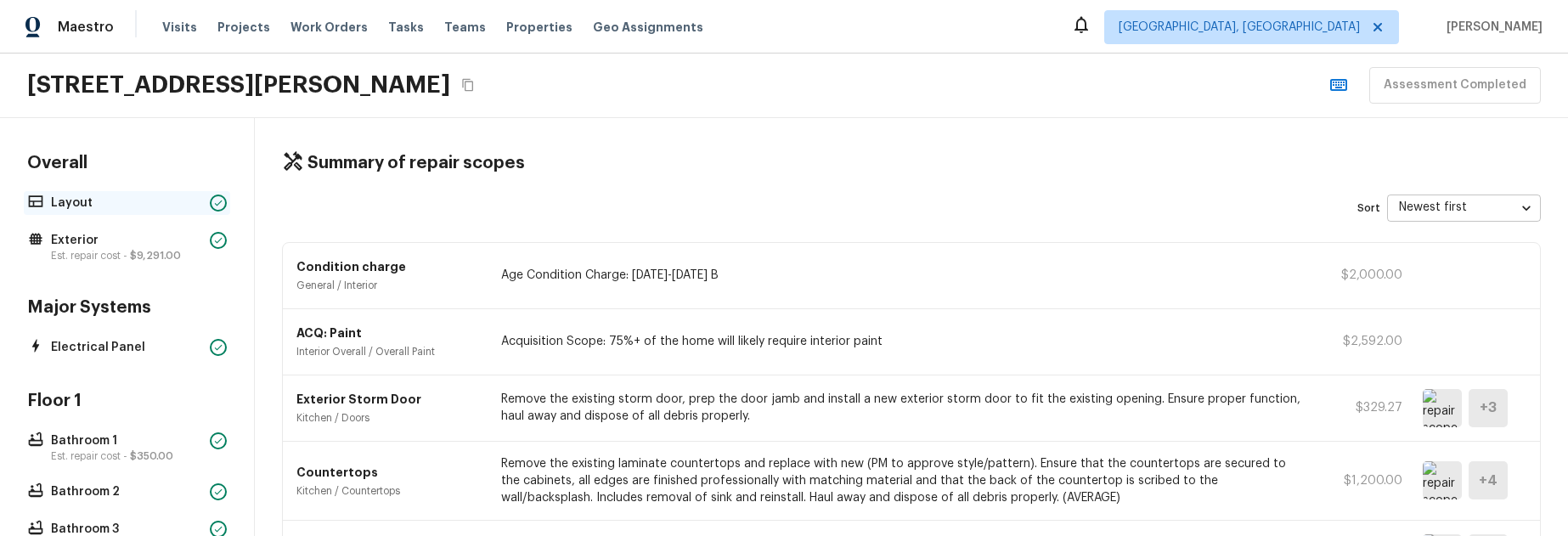
click at [126, 202] on p "Layout" at bounding box center [127, 203] width 152 height 17
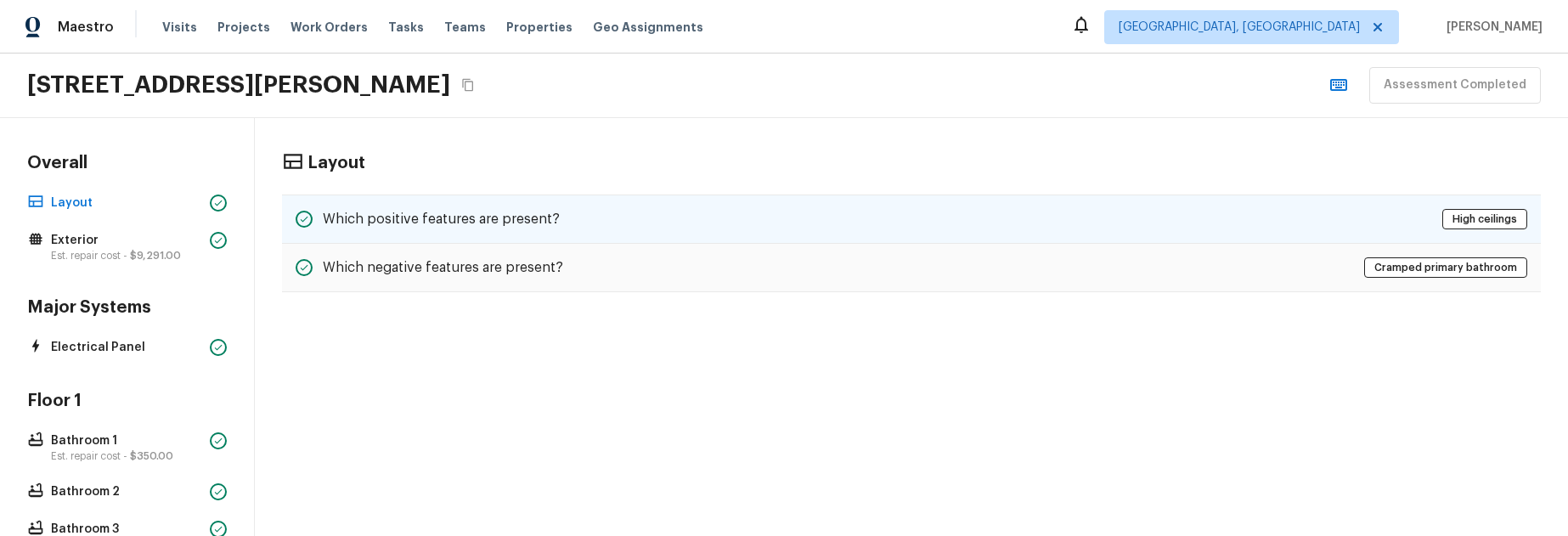
click at [665, 229] on div "Which positive features are present? High ceilings" at bounding box center [911, 219] width 1259 height 49
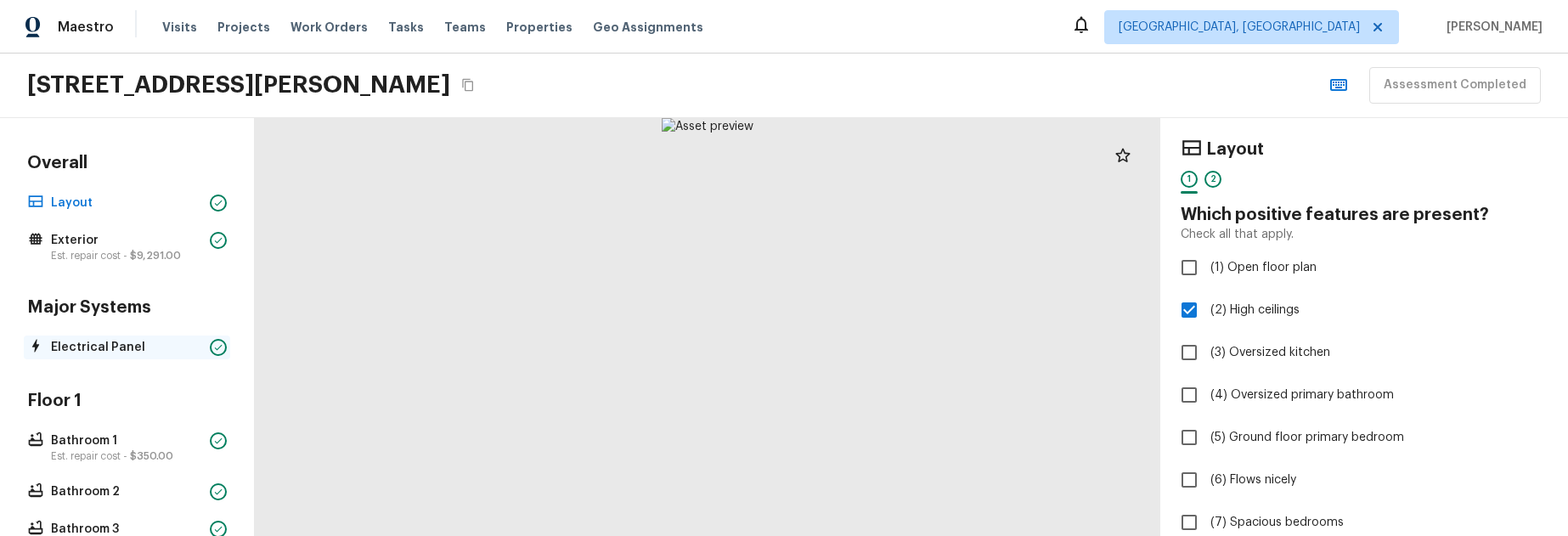
scroll to position [41, 0]
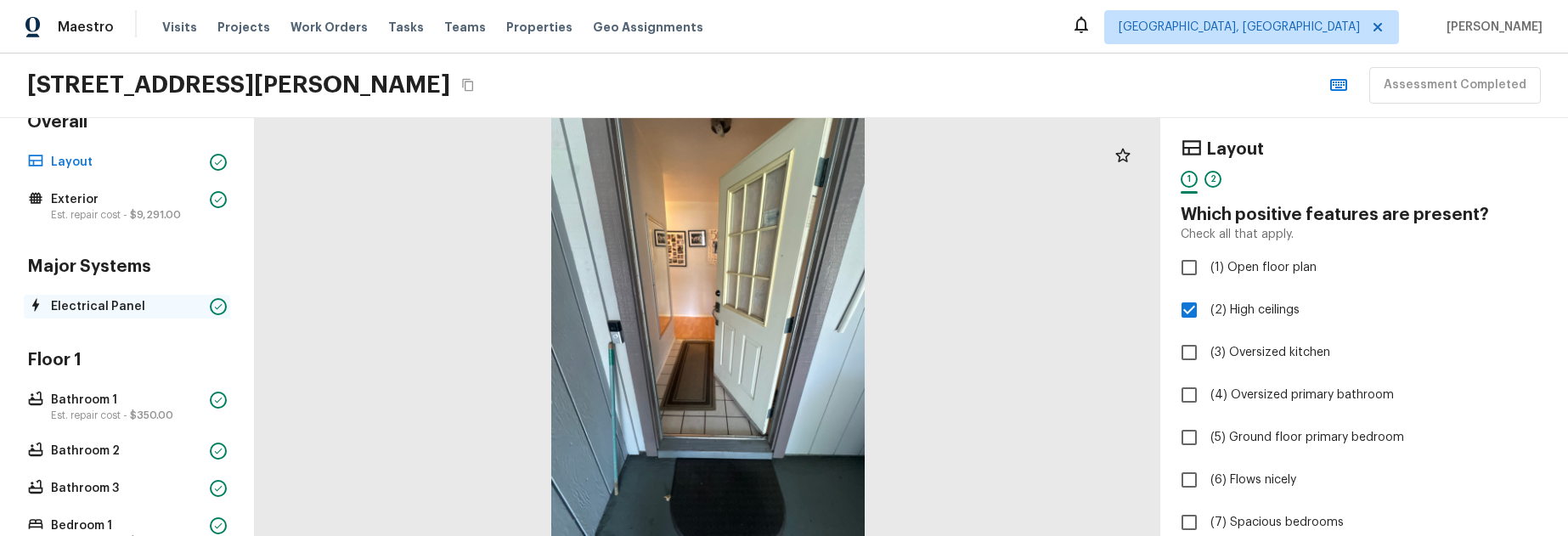
click at [99, 303] on p "Electrical Panel" at bounding box center [127, 307] width 152 height 17
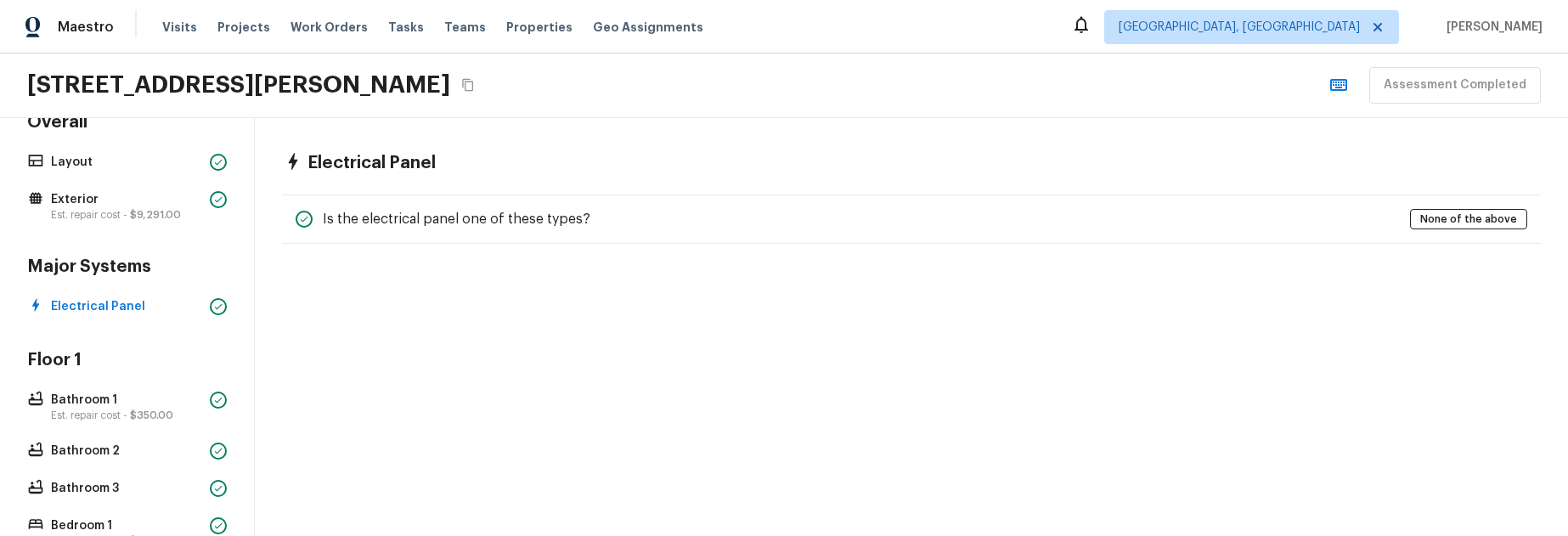
click at [875, 264] on div "Electrical Panel Is the electrical panel one of these types? None of the above" at bounding box center [911, 198] width 1313 height 160
click at [865, 245] on div "Electrical Panel Is the electrical panel one of these types? None of the above" at bounding box center [911, 198] width 1313 height 160
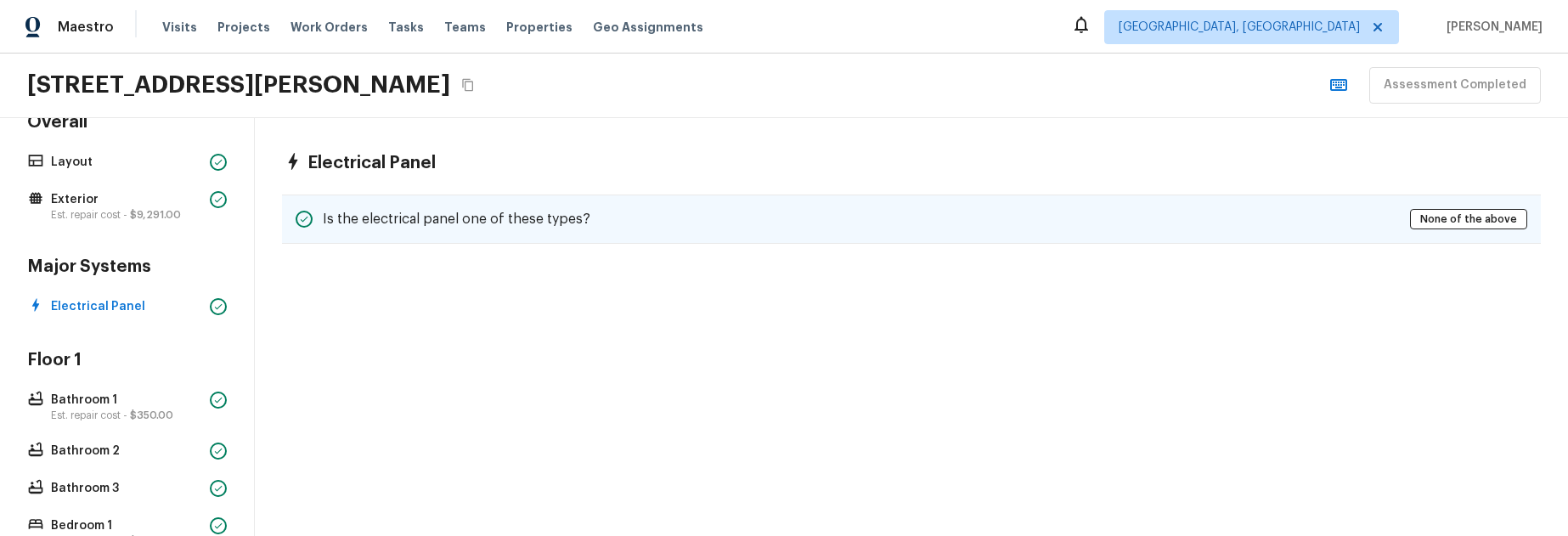
click at [724, 233] on div "Is the electrical panel one of these types? None of the above" at bounding box center [911, 219] width 1259 height 49
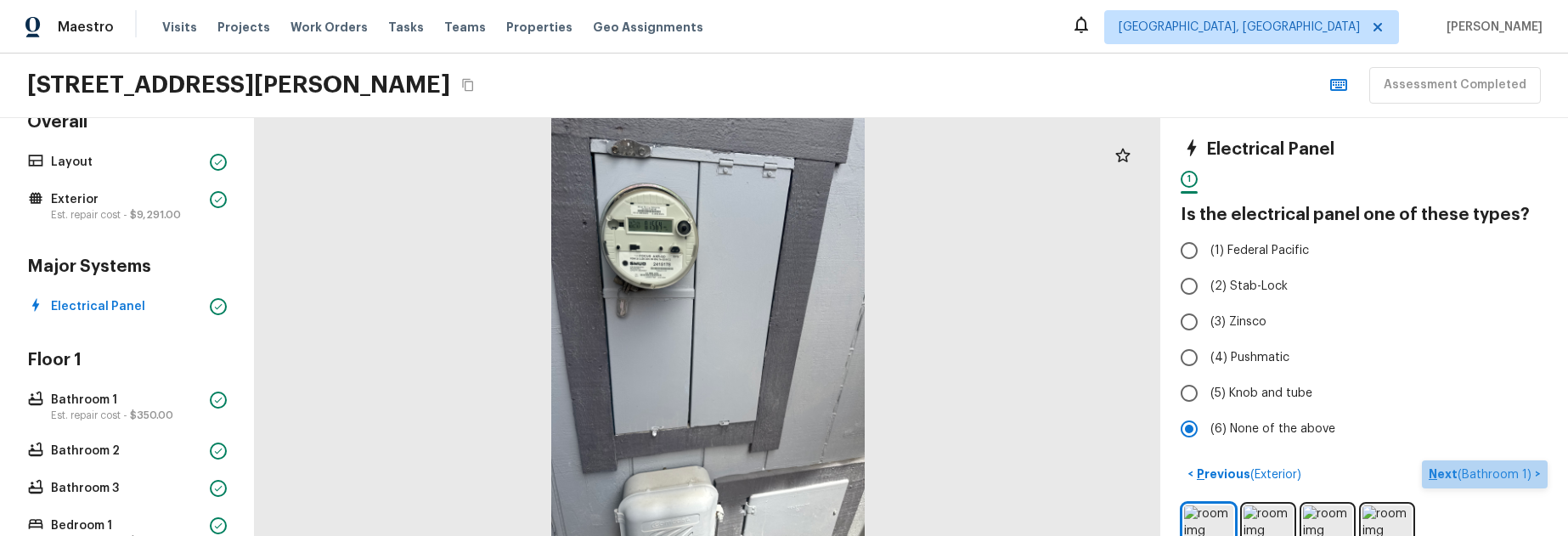
click at [1533, 472] on p "Next ( Bathroom 1 )" at bounding box center [1482, 474] width 107 height 18
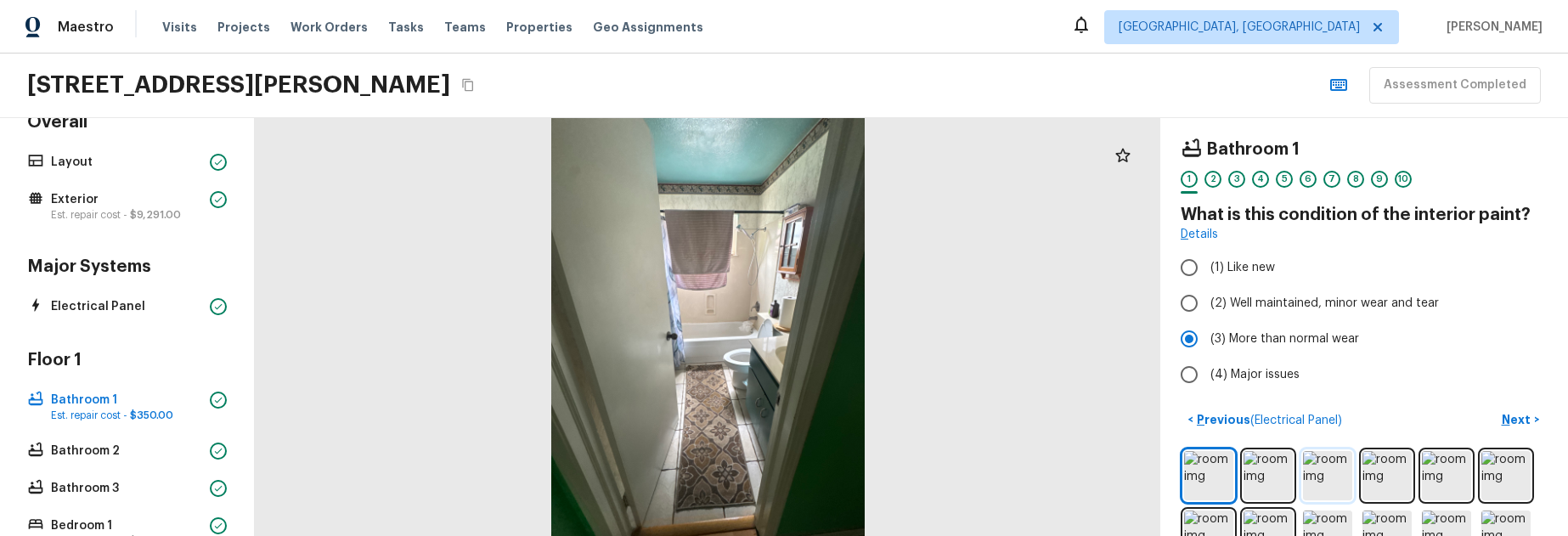
scroll to position [108, 0]
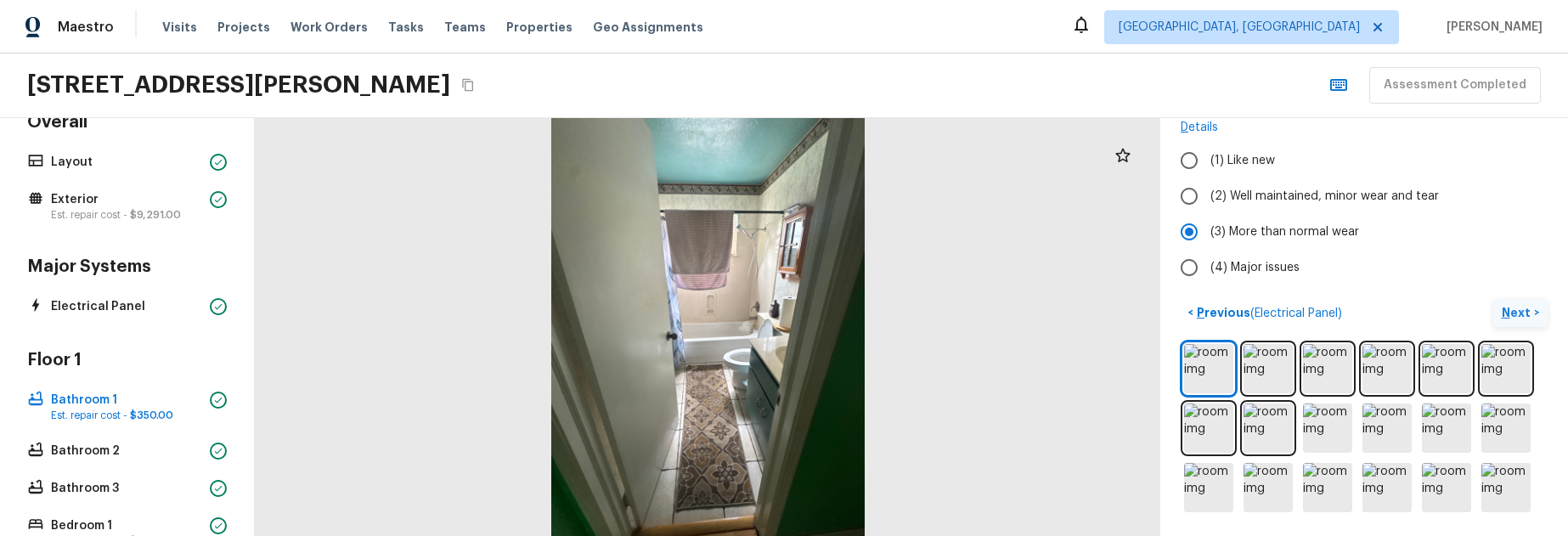
click at [1528, 316] on p "Next" at bounding box center [1518, 313] width 32 height 17
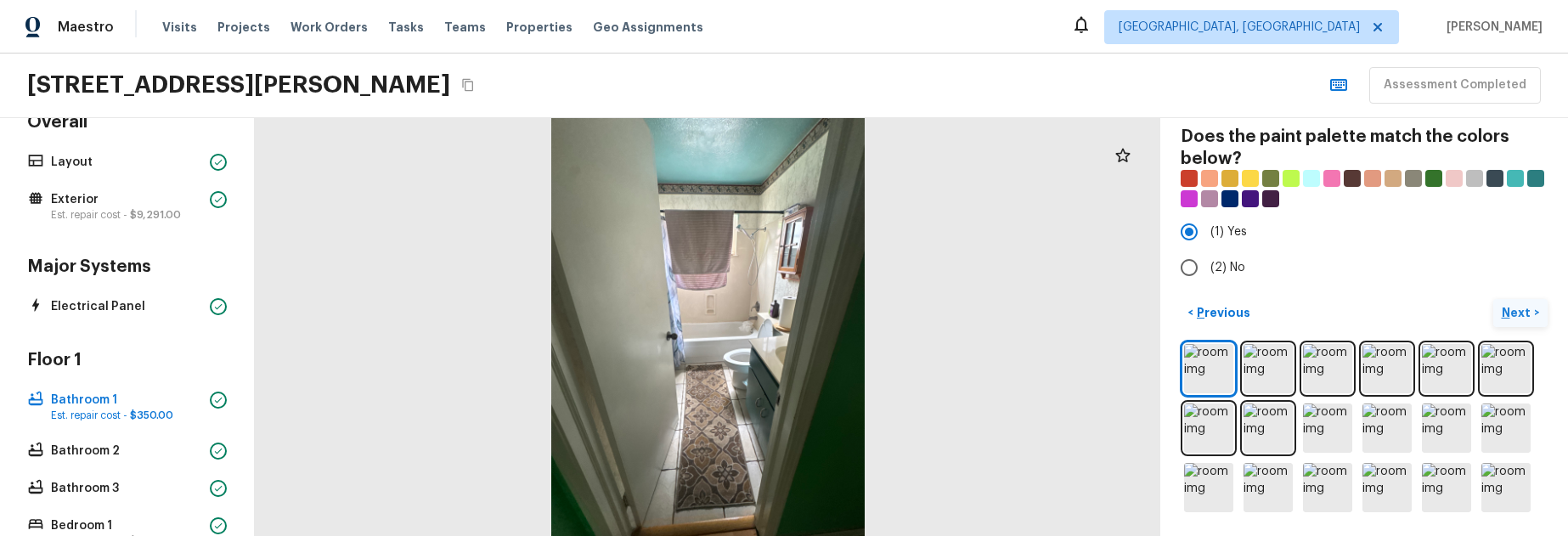
click at [1528, 316] on p "Next" at bounding box center [1518, 313] width 32 height 17
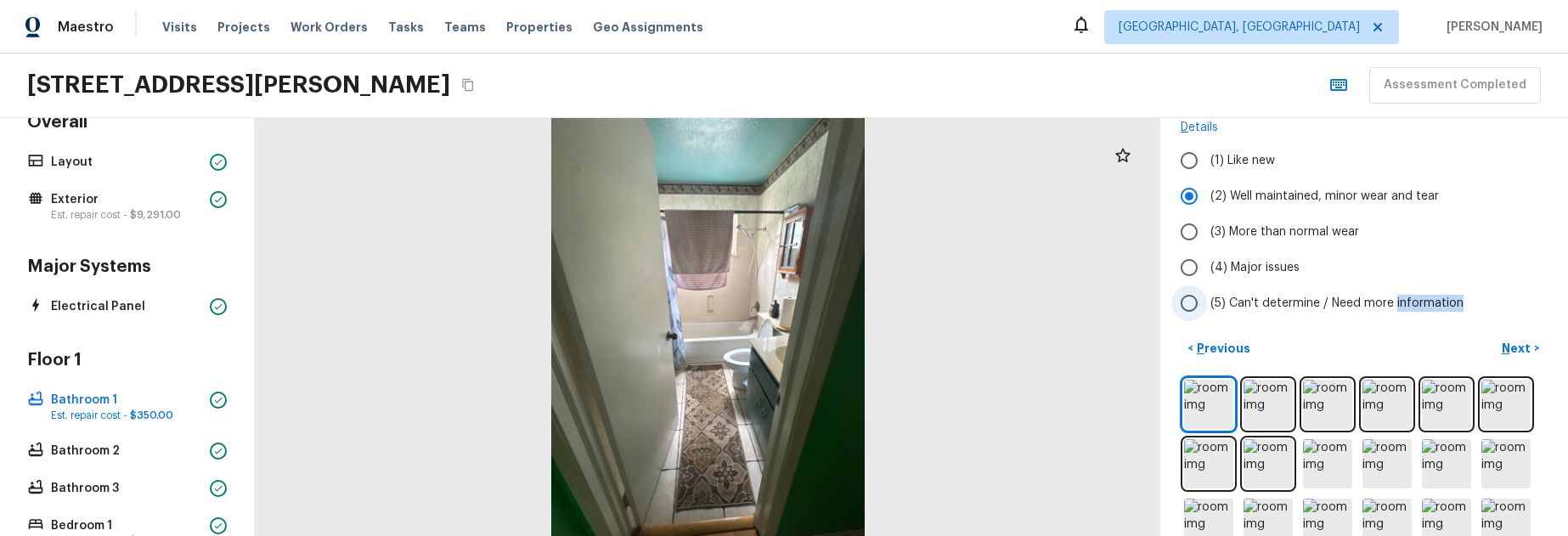
click at [1528, 316] on label "(5) Can't determine / Need more information" at bounding box center [1353, 303] width 363 height 36
click at [1207, 316] on input "(5) Can't determine / Need more information" at bounding box center [1189, 303] width 36 height 36
radio input "true"
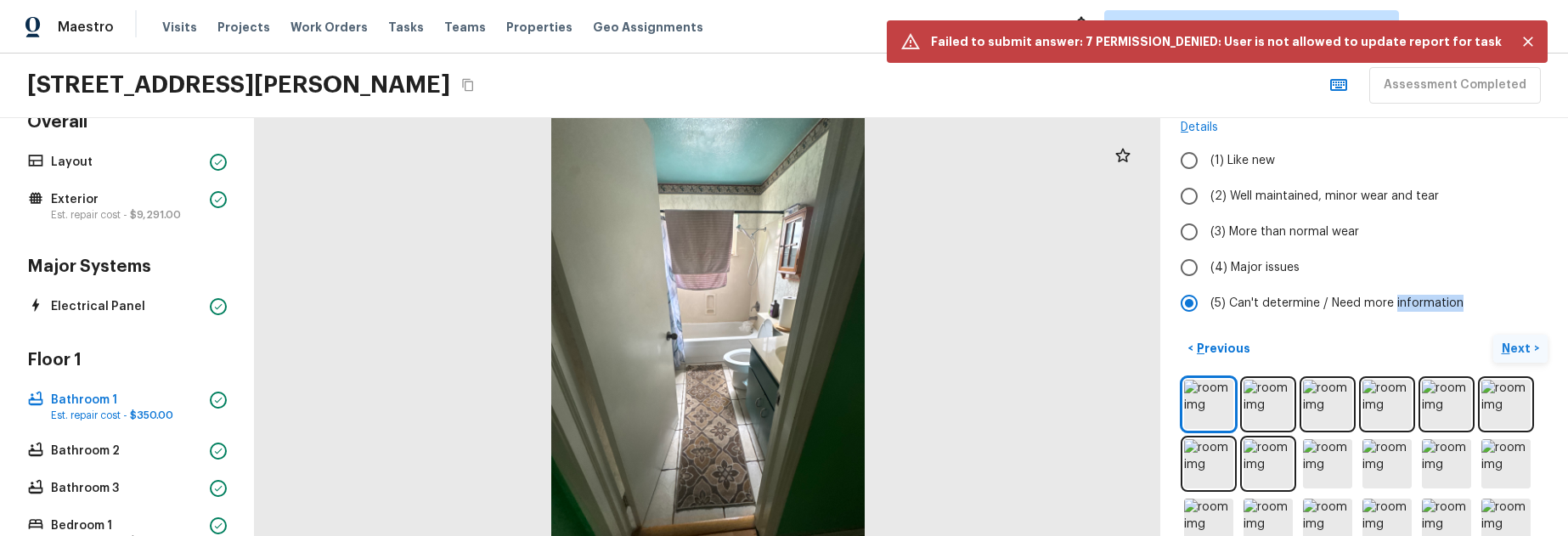
click at [1517, 345] on p "Next" at bounding box center [1518, 349] width 32 height 17
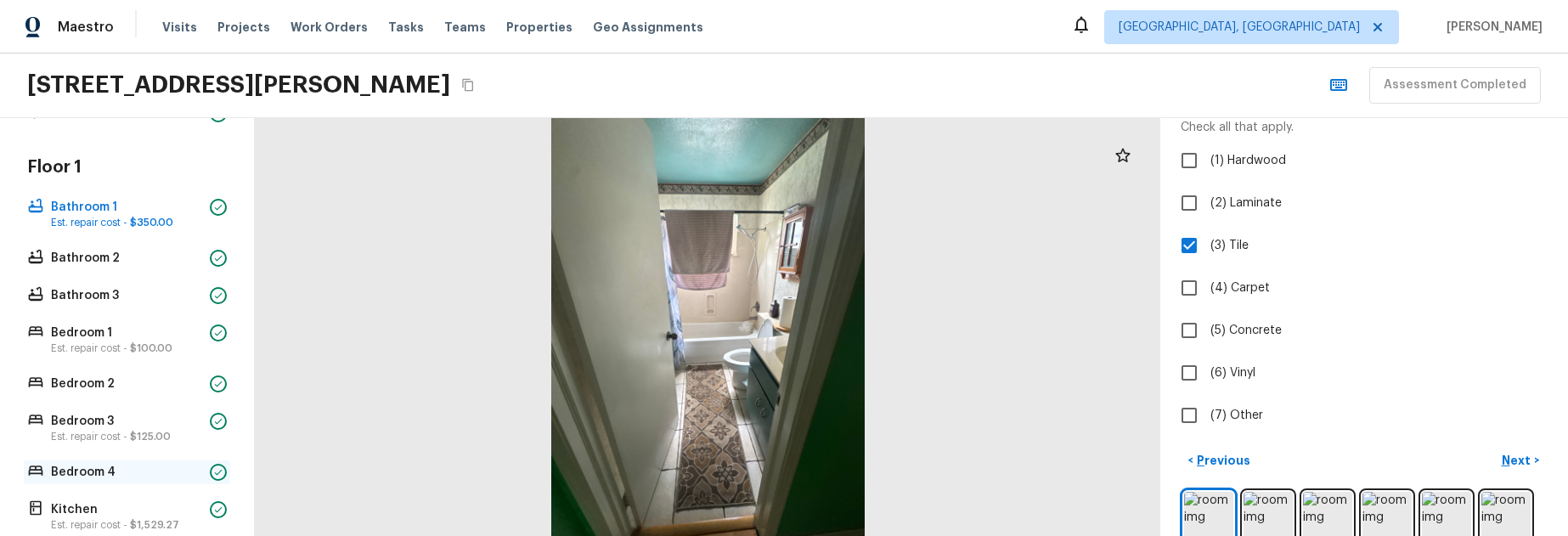
scroll to position [682, 0]
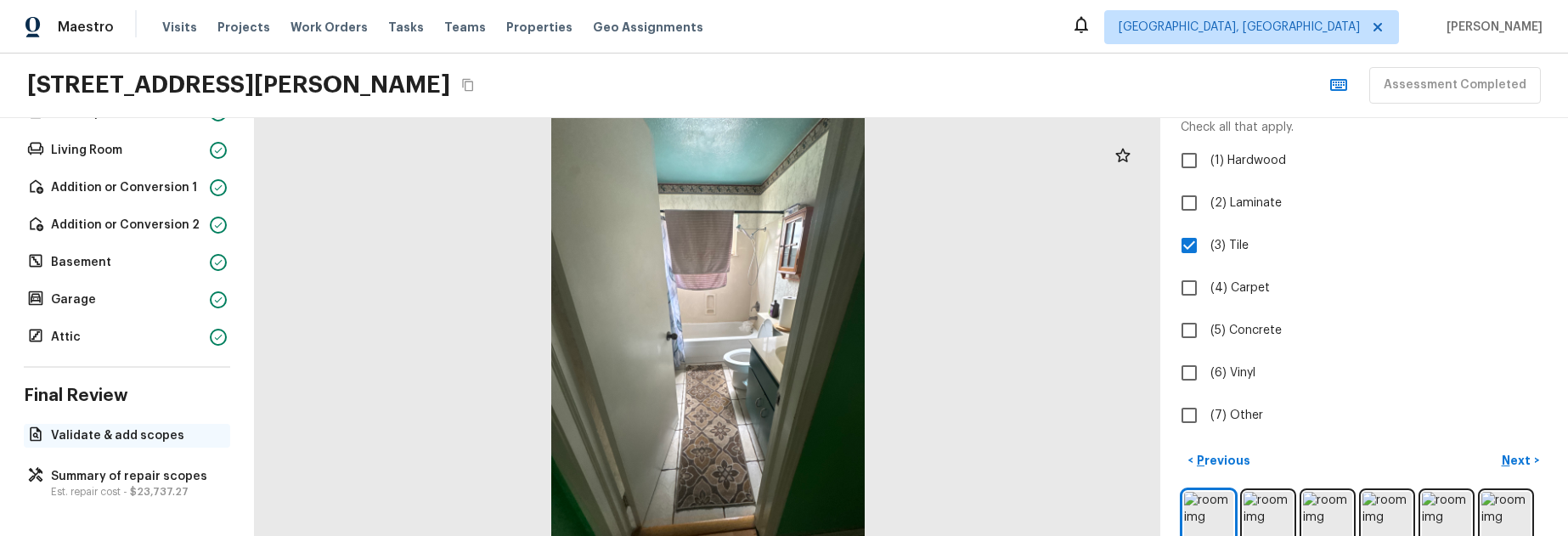
click at [121, 429] on p "Validate & add scopes" at bounding box center [135, 436] width 169 height 17
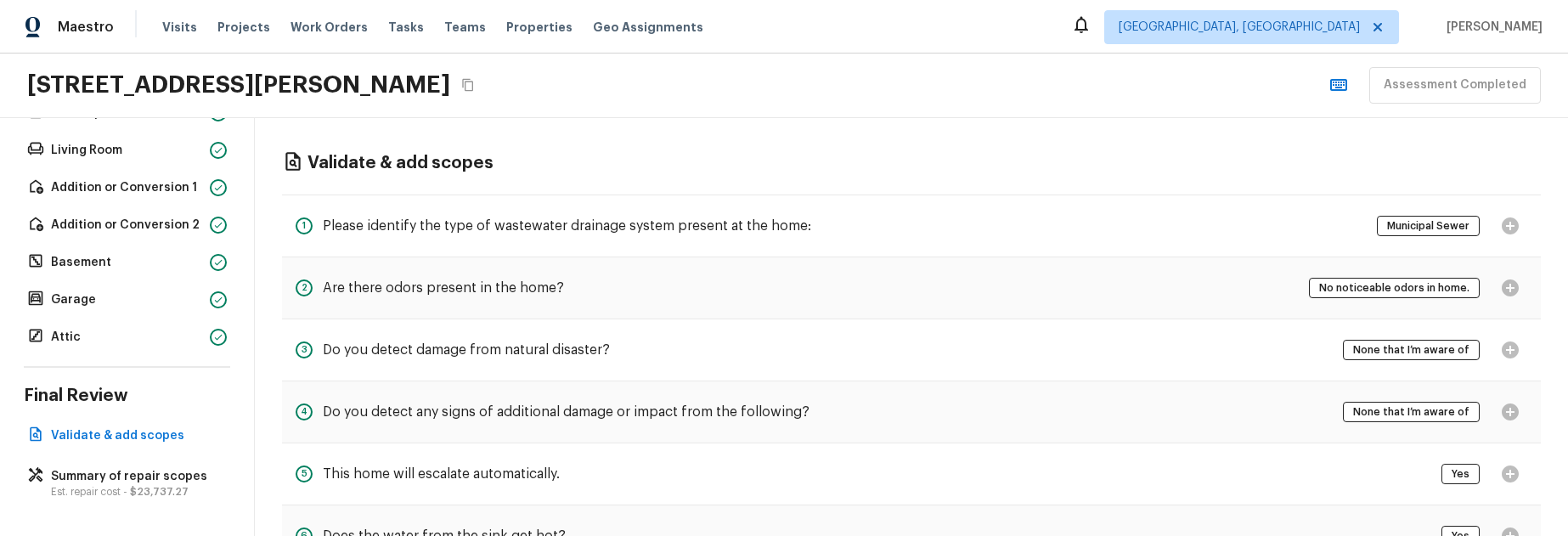
drag, startPoint x: 1371, startPoint y: 232, endPoint x: 1350, endPoint y: 234, distance: 21.1
click at [1350, 234] on div "1 Please identify the type of wastewater drainage system present at the home: M…" at bounding box center [911, 226] width 1259 height 63
click at [73, 488] on p "Est. repair cost - $23,737.27" at bounding box center [135, 493] width 169 height 14
